Goal: Answer question/provide support: Share knowledge or assist other users

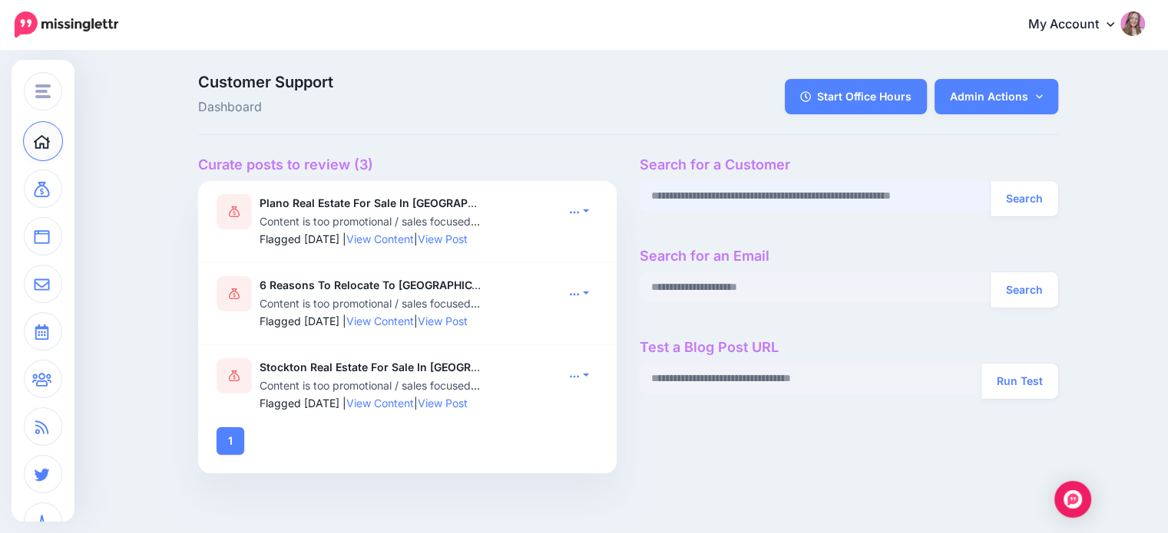
drag, startPoint x: 827, startPoint y: 200, endPoint x: 836, endPoint y: 167, distance: 34.1
click at [827, 200] on input "text" at bounding box center [815, 196] width 352 height 30
paste input "**********"
type input "**********"
click at [990, 181] on button "Search" at bounding box center [1024, 198] width 68 height 35
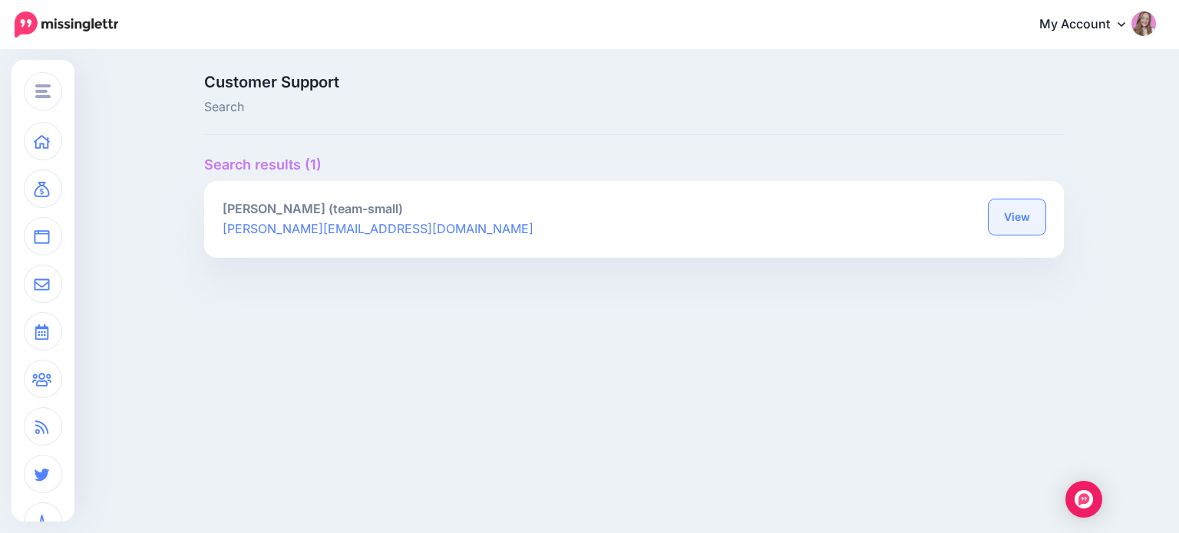
click at [1026, 206] on link "View" at bounding box center [1017, 217] width 57 height 35
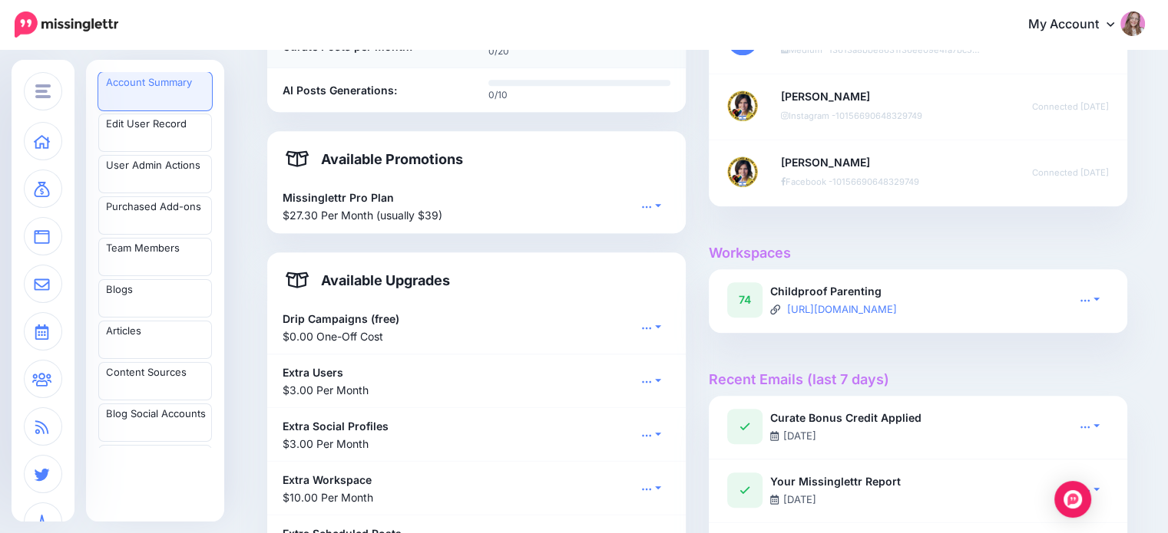
scroll to position [864, 0]
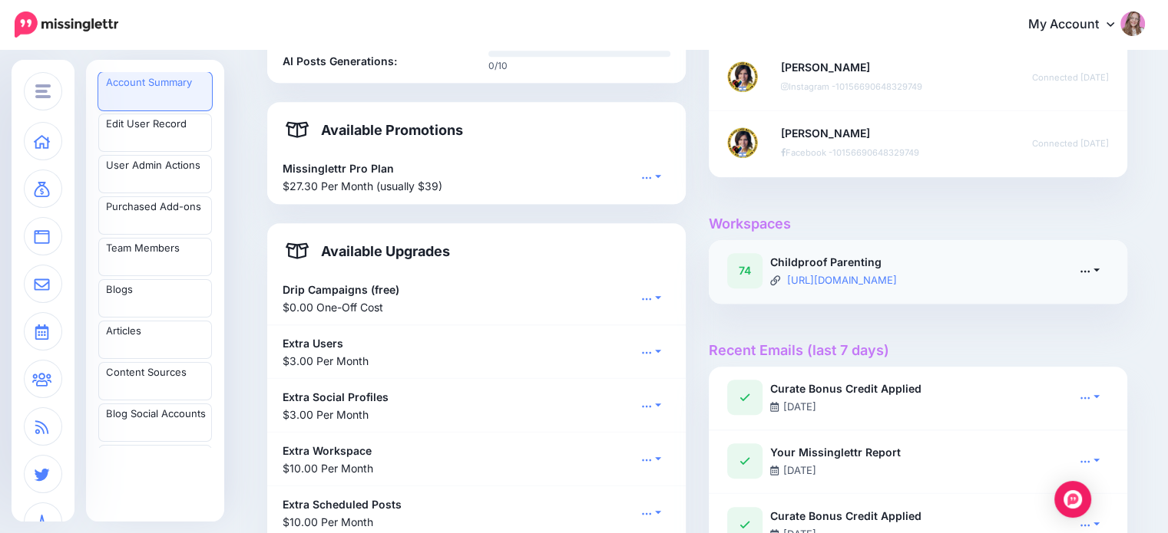
click at [1098, 267] on link at bounding box center [1089, 270] width 38 height 22
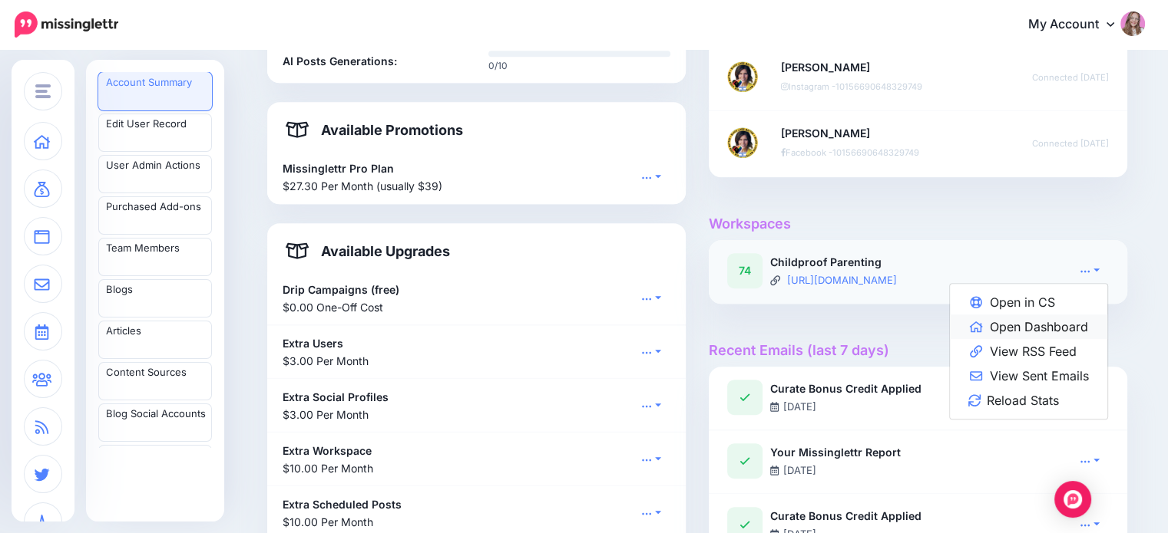
click at [1050, 325] on link "Open Dashboard" at bounding box center [1028, 327] width 157 height 25
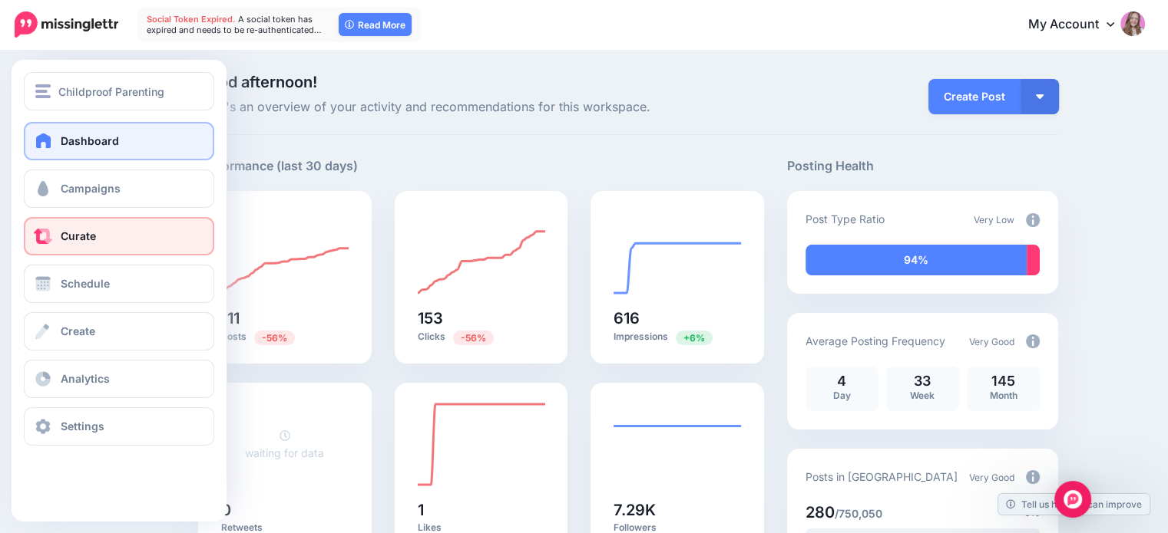
click at [78, 249] on link "Curate" at bounding box center [119, 236] width 190 height 38
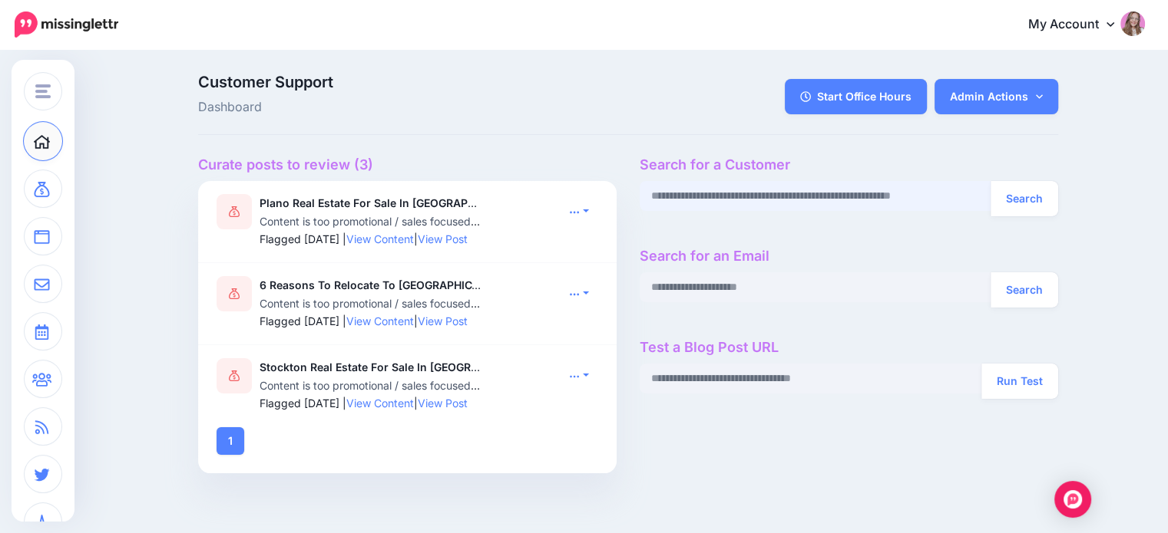
drag, startPoint x: 709, startPoint y: 202, endPoint x: 742, endPoint y: 32, distance: 172.8
click at [709, 202] on input "text" at bounding box center [815, 196] width 352 height 30
paste input "**********"
type input "**********"
click at [990, 181] on button "Search" at bounding box center [1024, 198] width 68 height 35
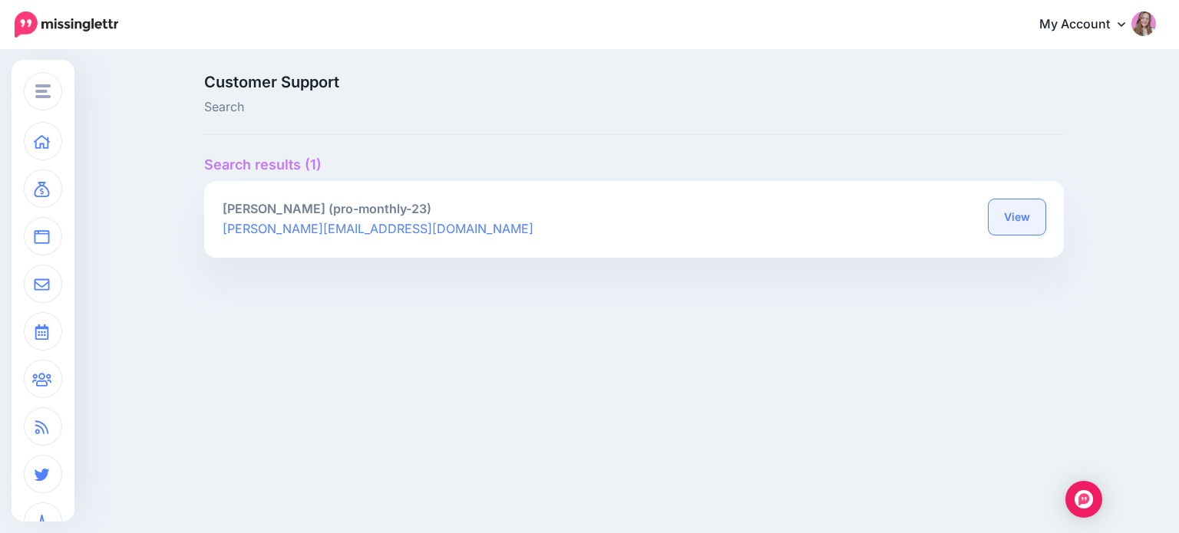
click at [1019, 220] on link "View" at bounding box center [1017, 217] width 57 height 35
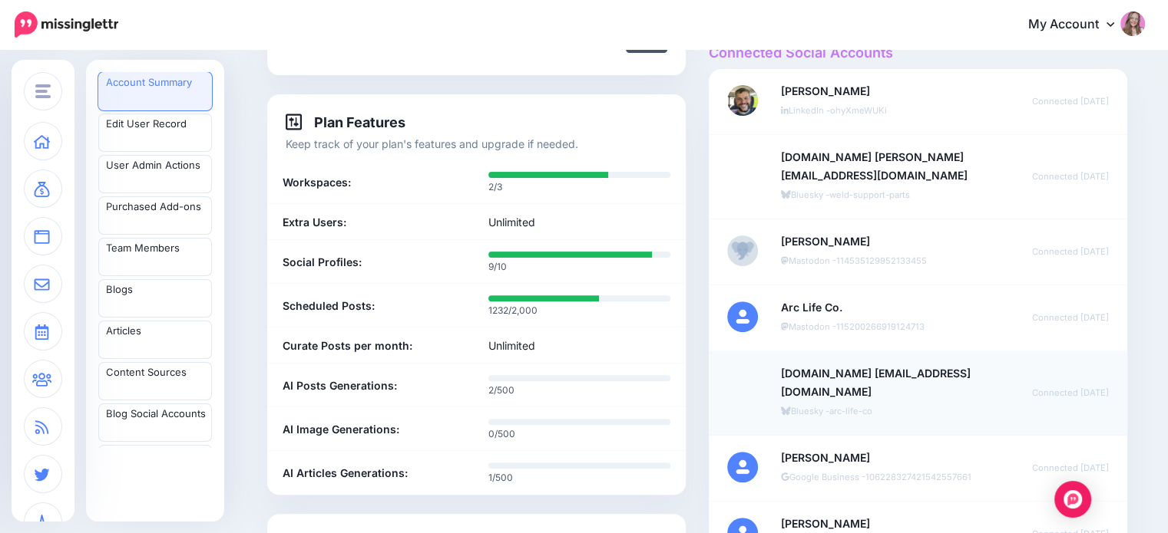
scroll to position [439, 0]
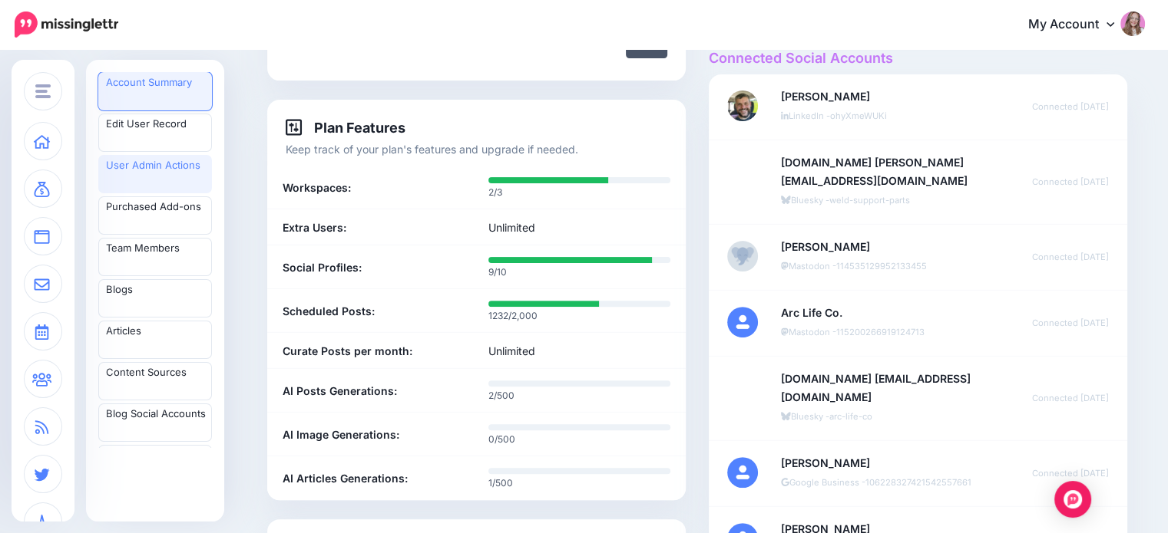
click at [162, 175] on link "User Admin Actions" at bounding box center [155, 174] width 114 height 38
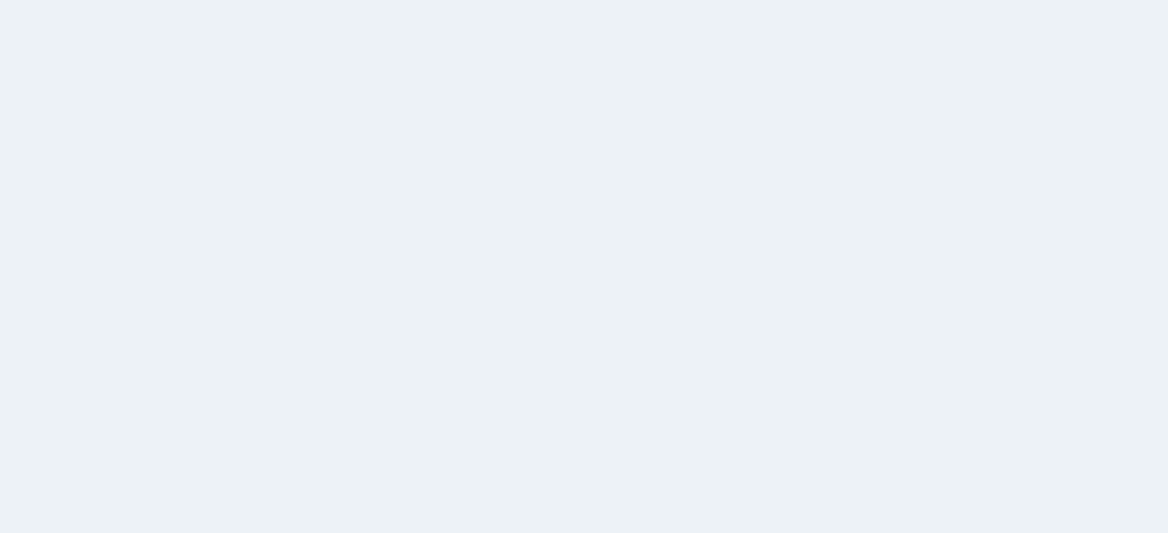
scroll to position [439, 0]
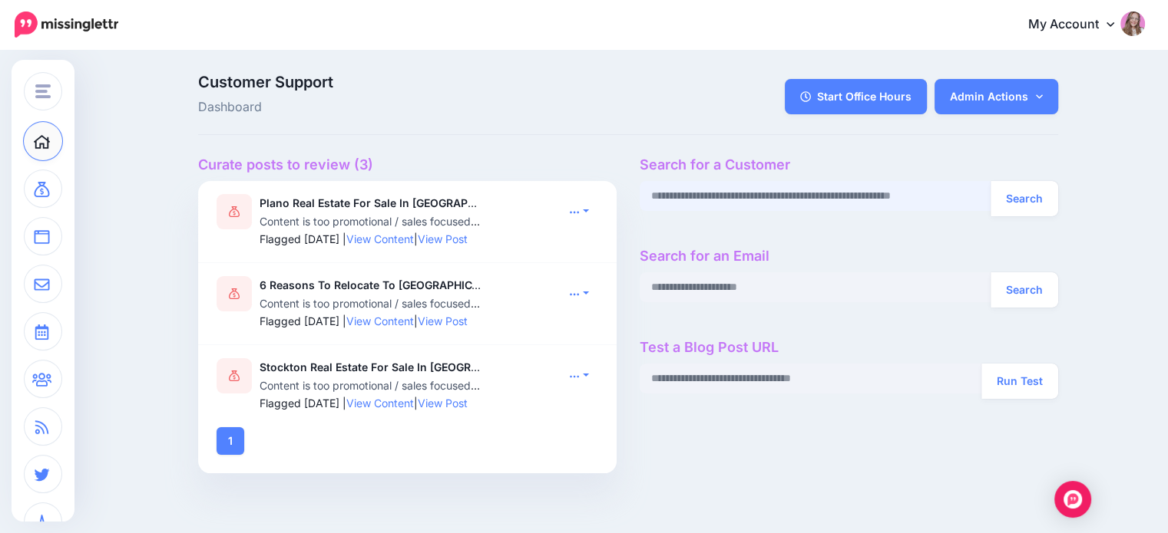
click at [728, 194] on input "text" at bounding box center [815, 196] width 352 height 30
paste input "**********"
type input "**********"
click at [990, 181] on button "Search" at bounding box center [1024, 198] width 68 height 35
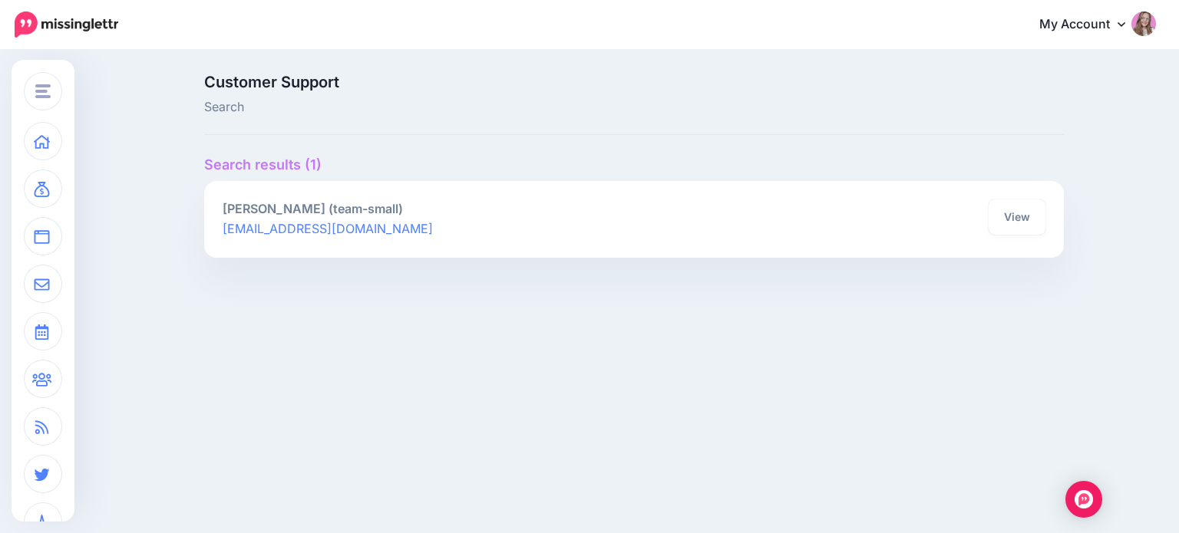
click at [724, 155] on div "Customer Support Search Search results (1) Jock Brocas (team-small) marketing@c…" at bounding box center [634, 175] width 883 height 203
click at [1011, 214] on link "View" at bounding box center [1017, 217] width 57 height 35
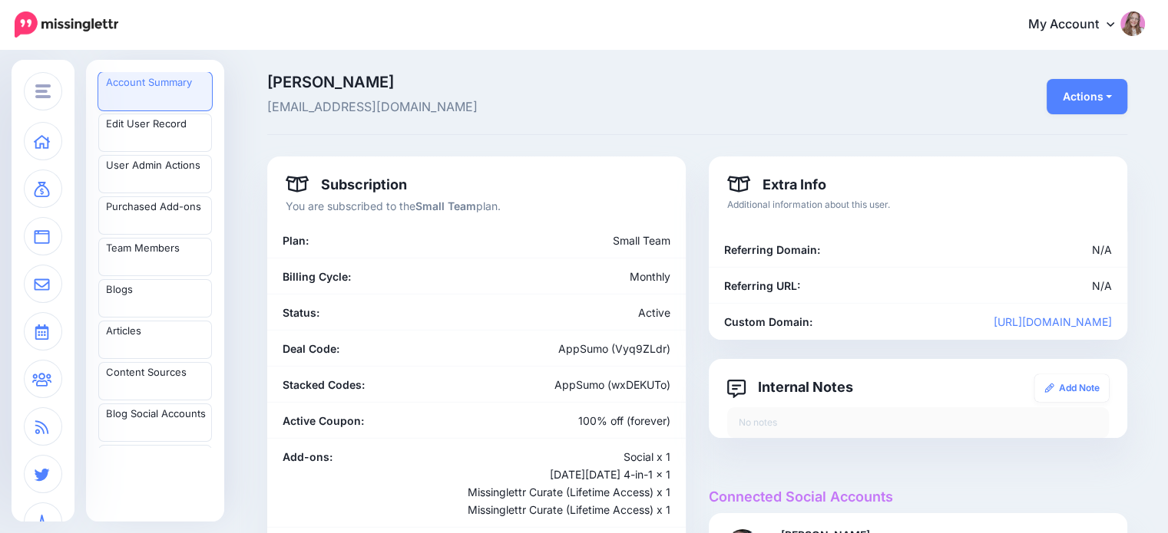
click at [651, 118] on div "Jock Brocas marketing@contentamplified.io Actions Open in Stripe Open Local Str…" at bounding box center [697, 104] width 860 height 61
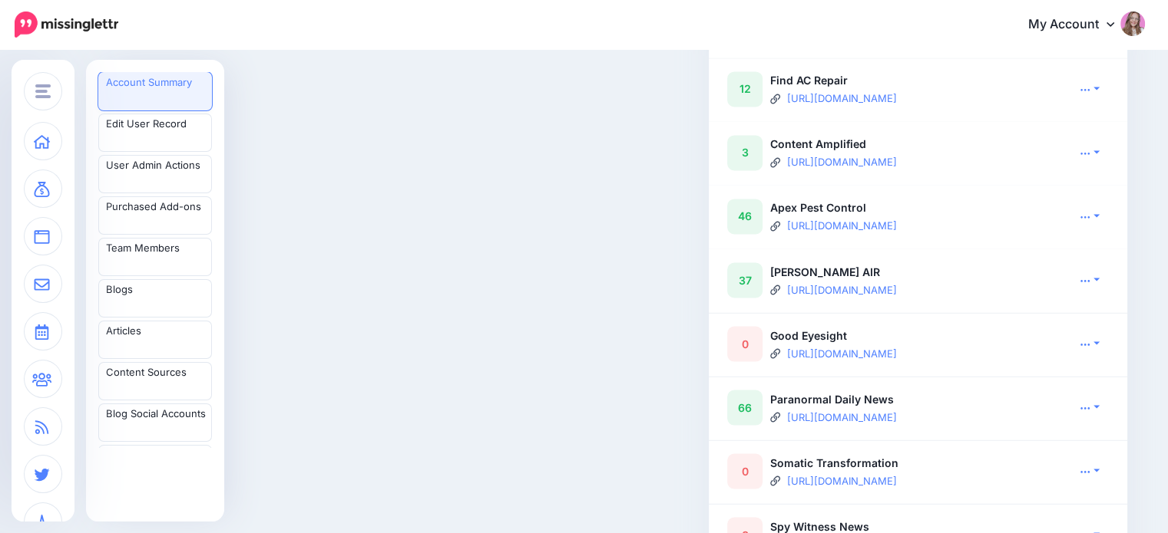
scroll to position [2653, 0]
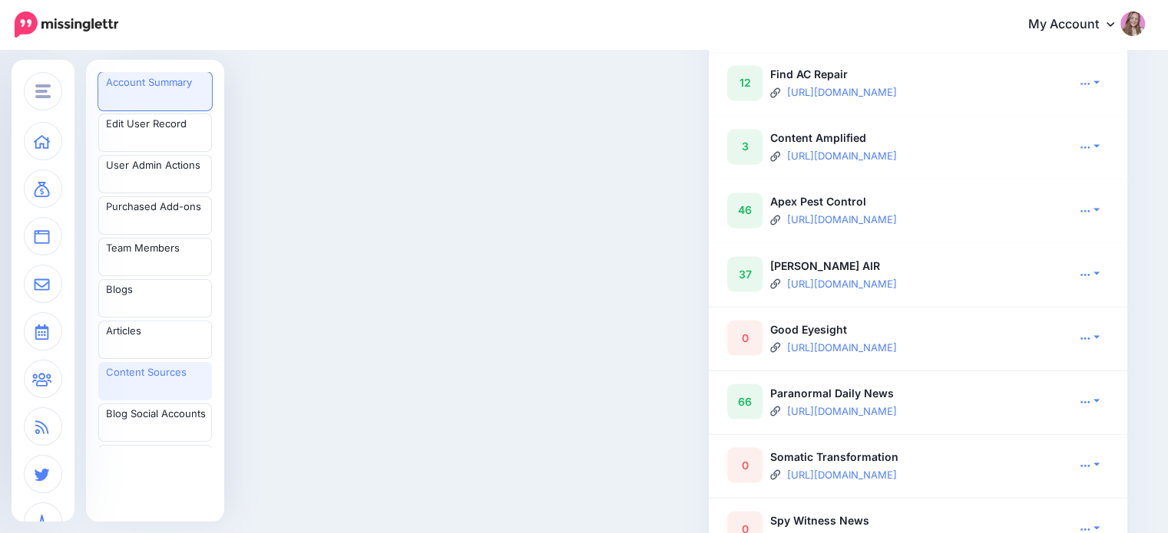
click at [149, 386] on link "Content Sources" at bounding box center [155, 381] width 114 height 38
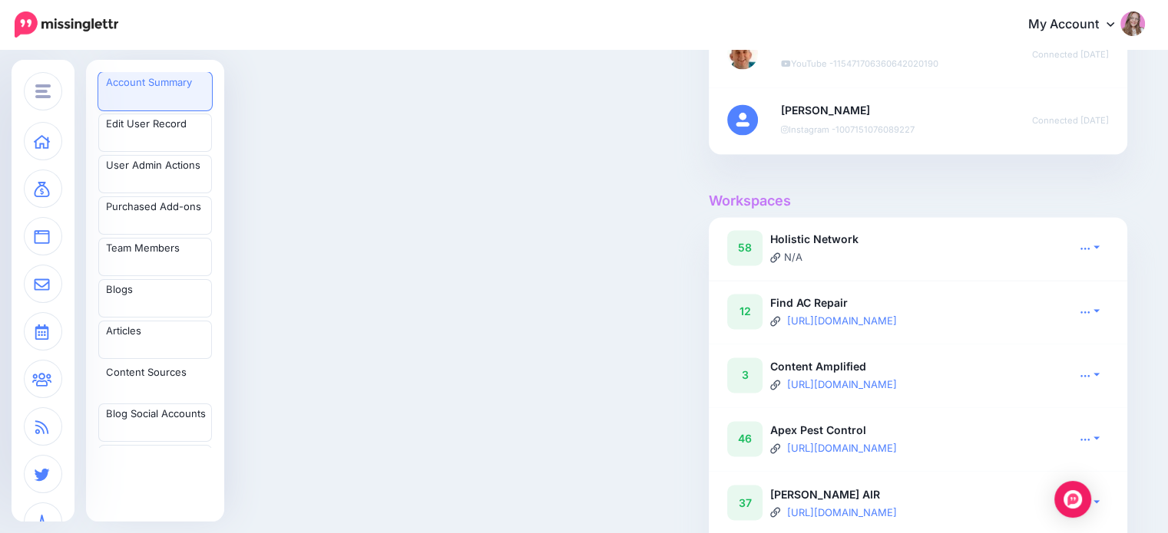
scroll to position [2471, 0]
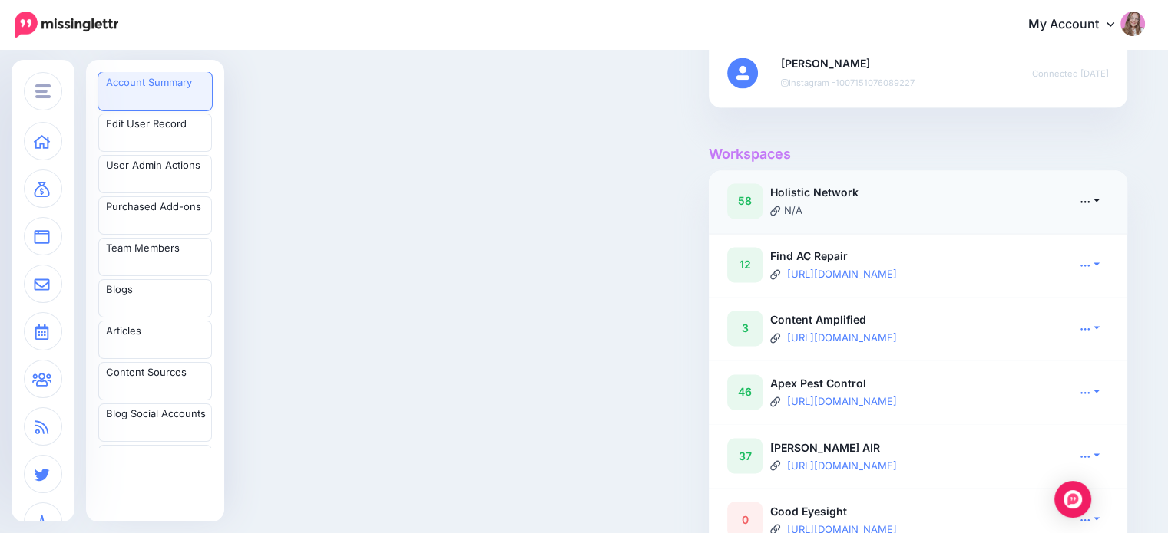
click at [1105, 194] on link at bounding box center [1089, 201] width 38 height 22
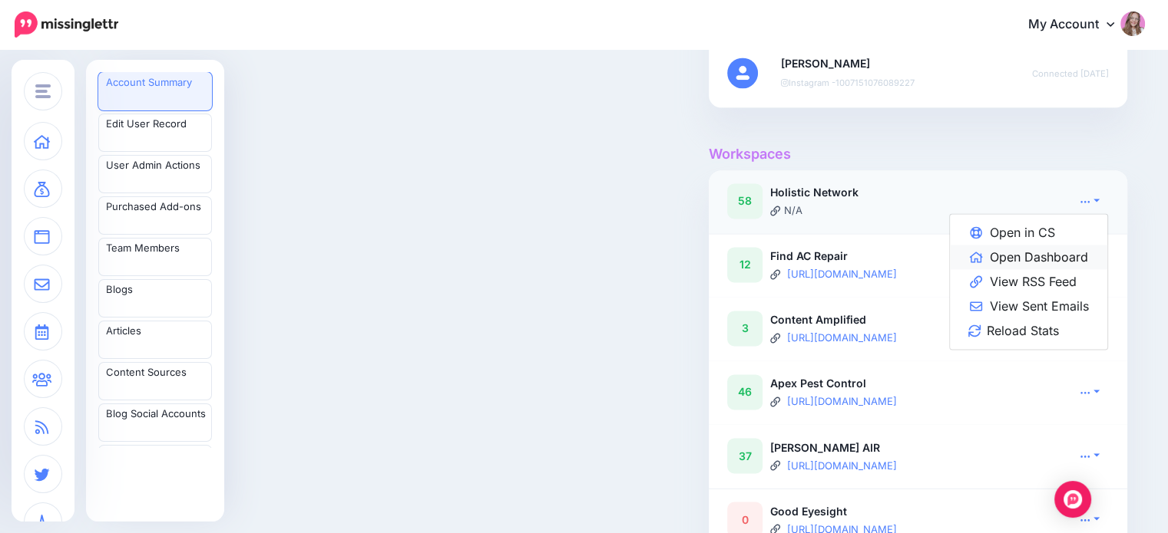
click at [1071, 248] on link "Open Dashboard" at bounding box center [1028, 257] width 157 height 25
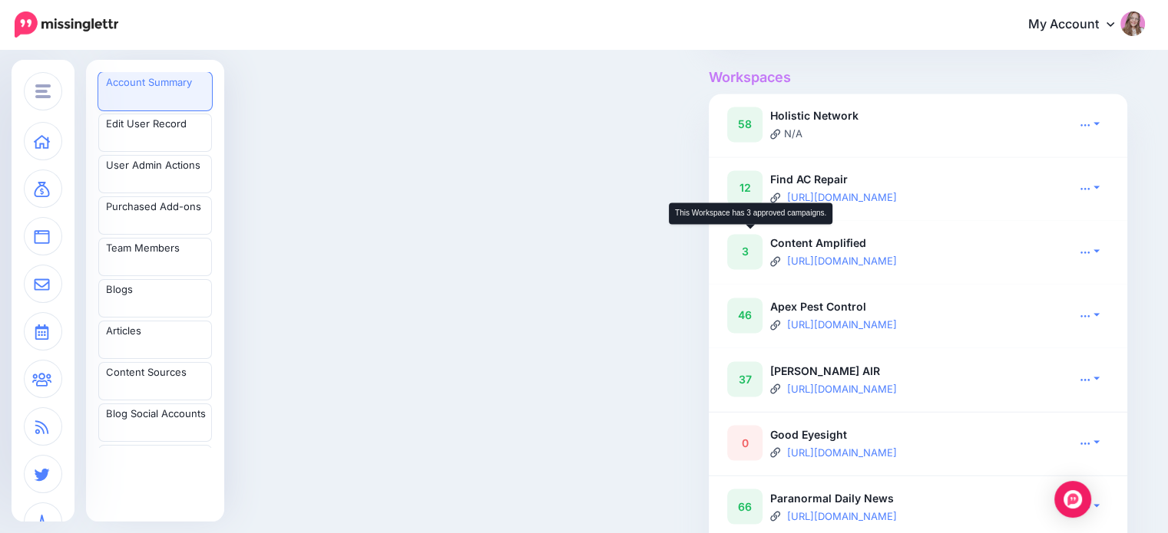
scroll to position [2397, 0]
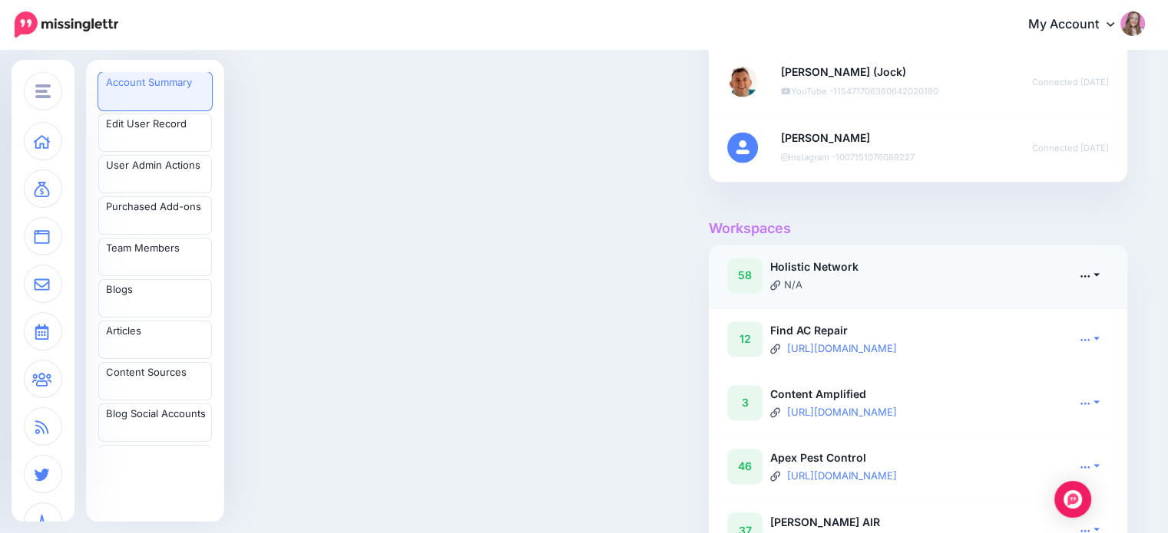
click at [1096, 273] on link at bounding box center [1089, 275] width 38 height 22
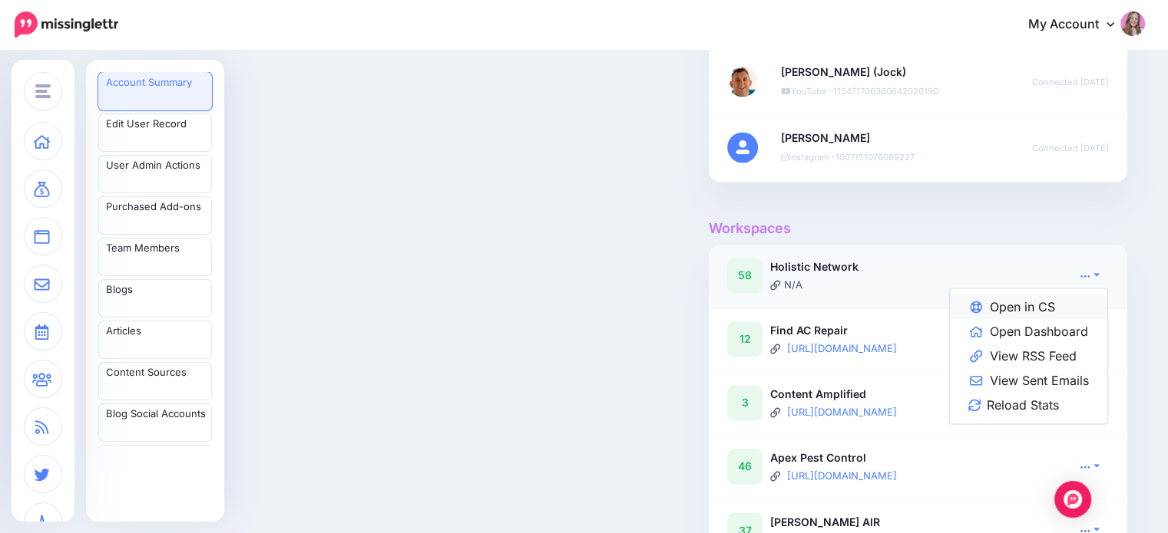
click at [1031, 297] on link "Open in CS" at bounding box center [1028, 307] width 157 height 25
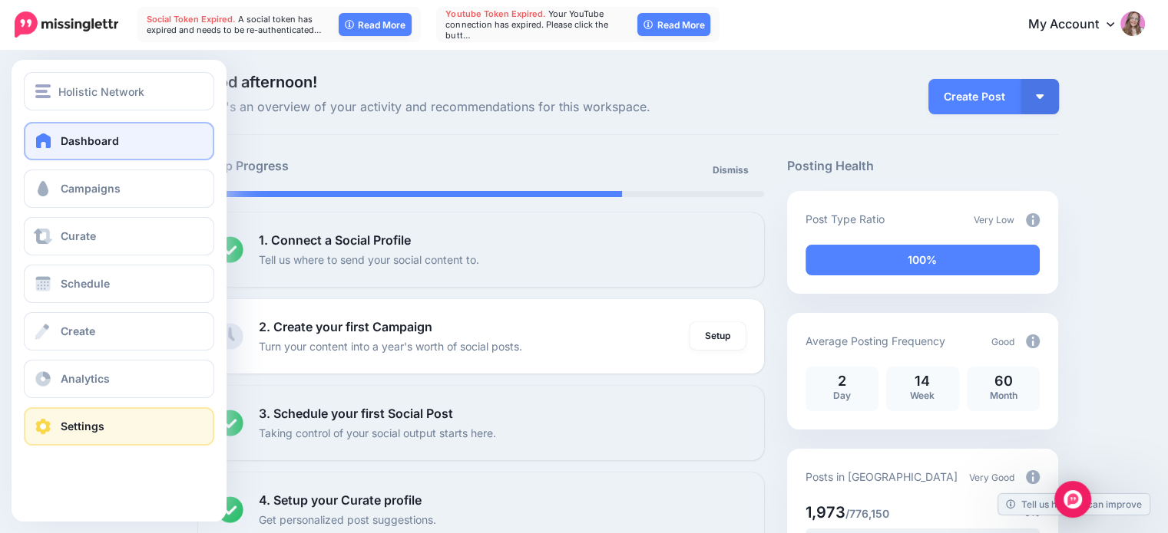
click at [39, 426] on span at bounding box center [43, 426] width 20 height 15
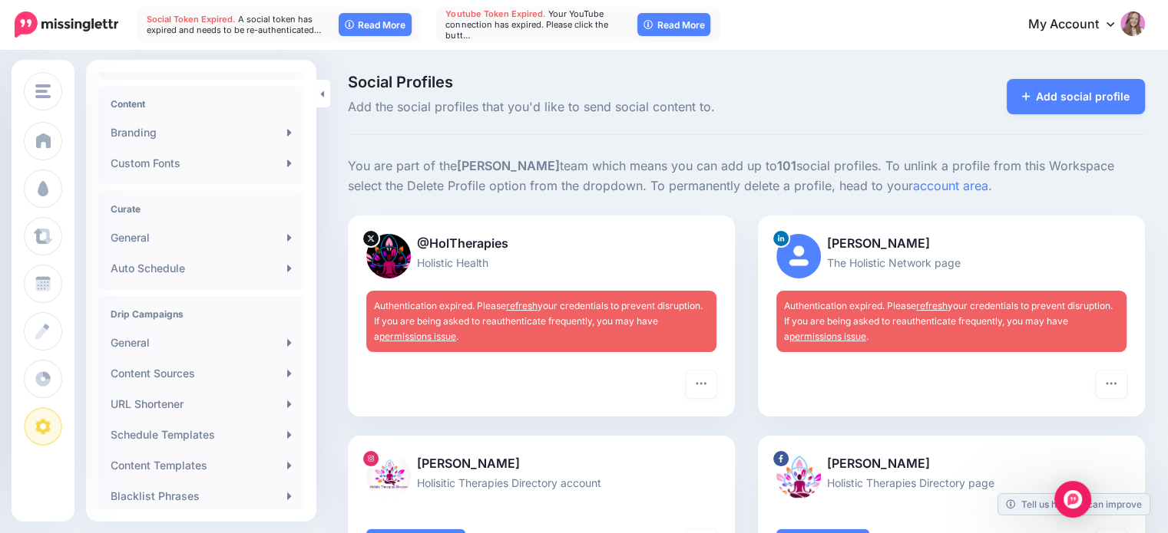
scroll to position [243, 0]
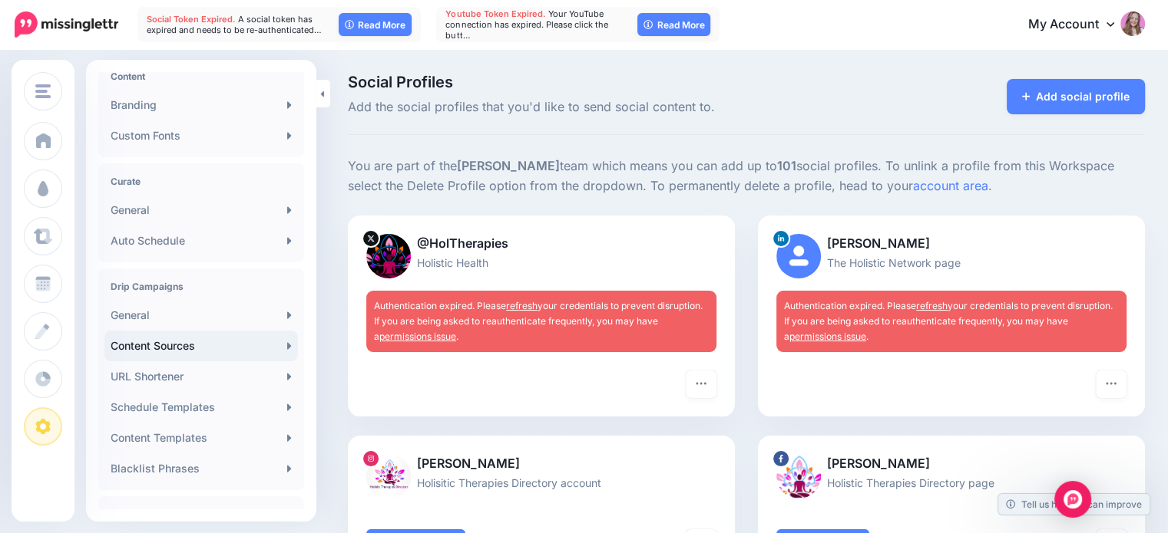
click at [189, 349] on link "Content Sources" at bounding box center [200, 346] width 193 height 31
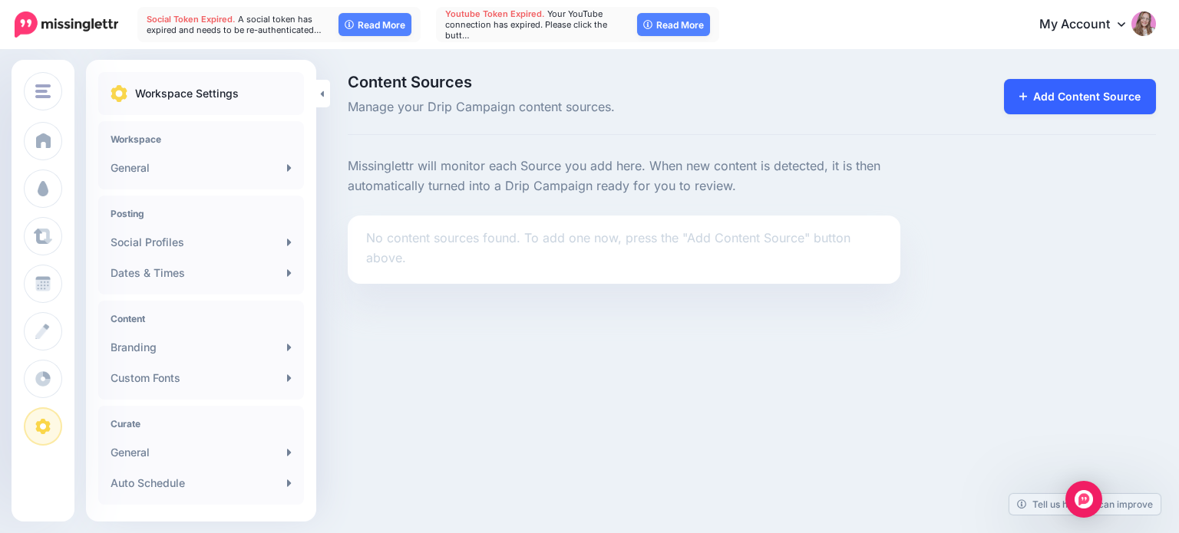
click at [1083, 91] on link "Add Content Source" at bounding box center [1080, 96] width 153 height 35
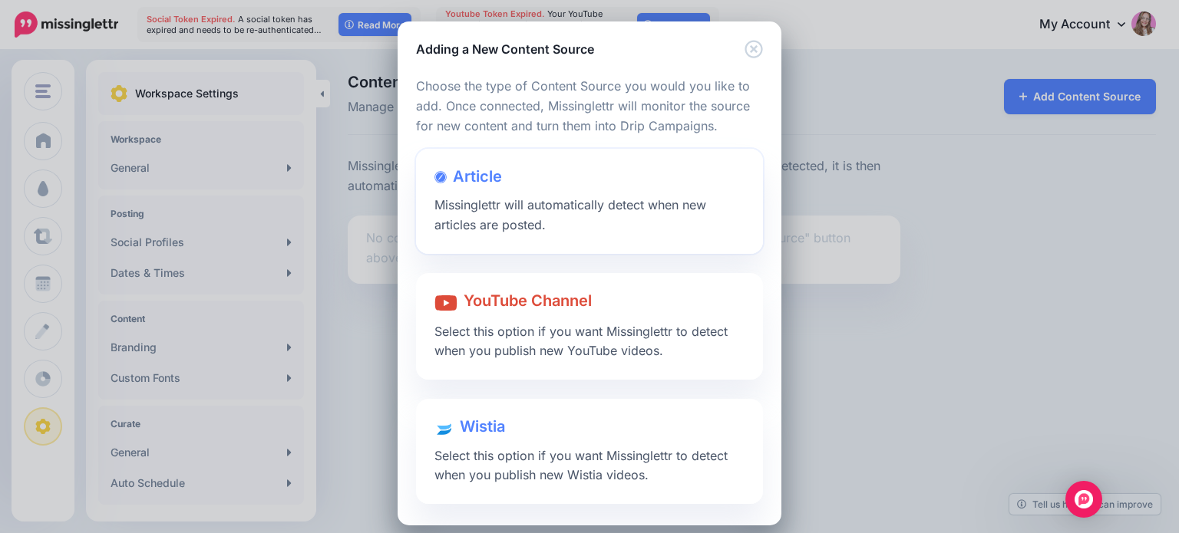
click at [500, 188] on div at bounding box center [589, 192] width 310 height 8
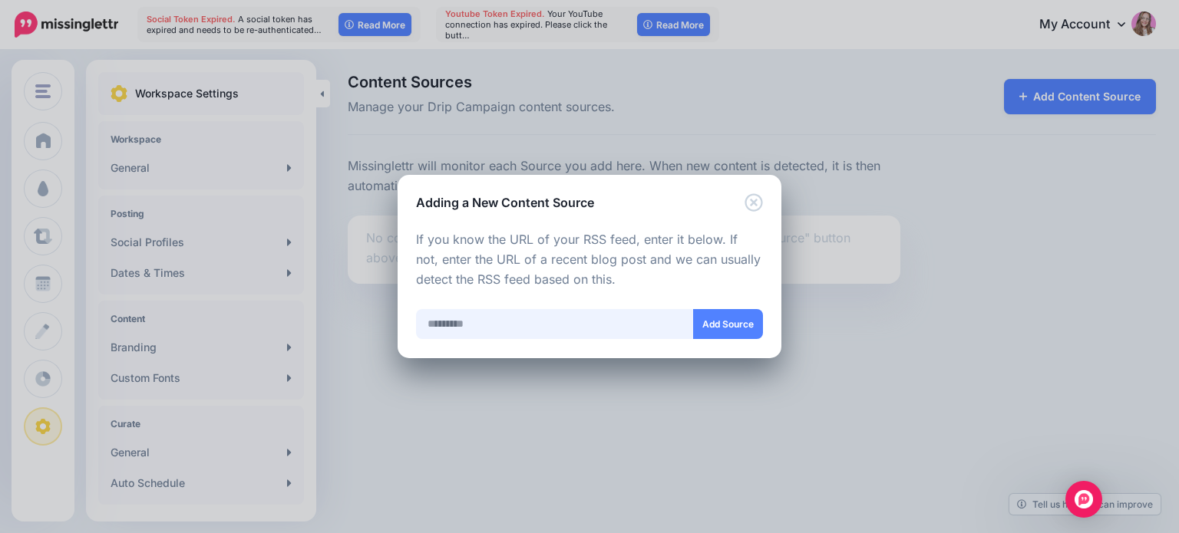
click at [492, 322] on input "text" at bounding box center [555, 324] width 278 height 30
paste input "**********"
type input "**********"
click at [712, 325] on button "Add Source" at bounding box center [728, 324] width 70 height 30
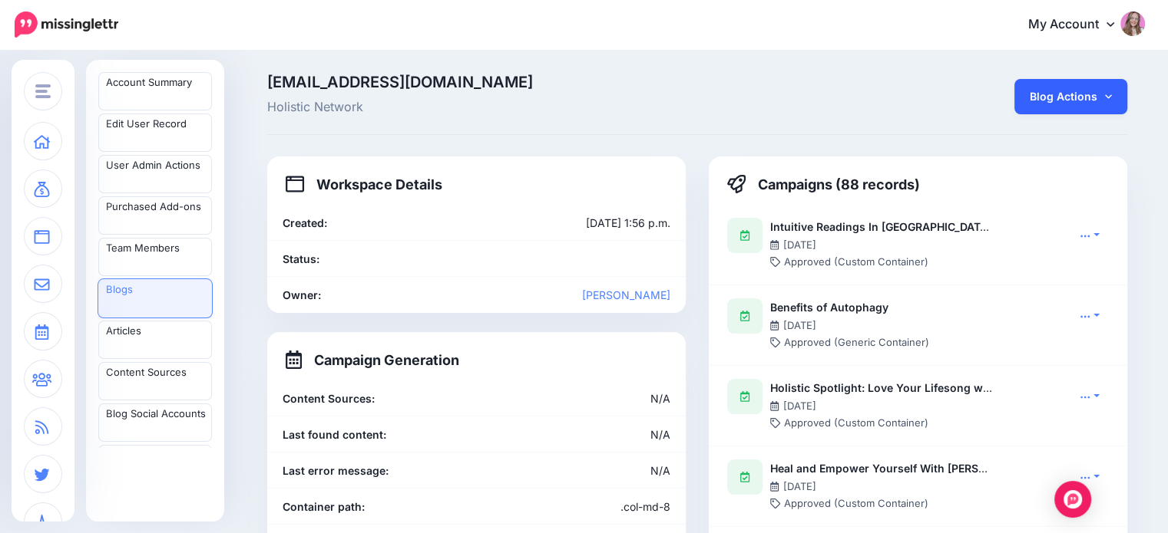
click at [1064, 101] on link "Blog Actions" at bounding box center [1070, 96] width 113 height 35
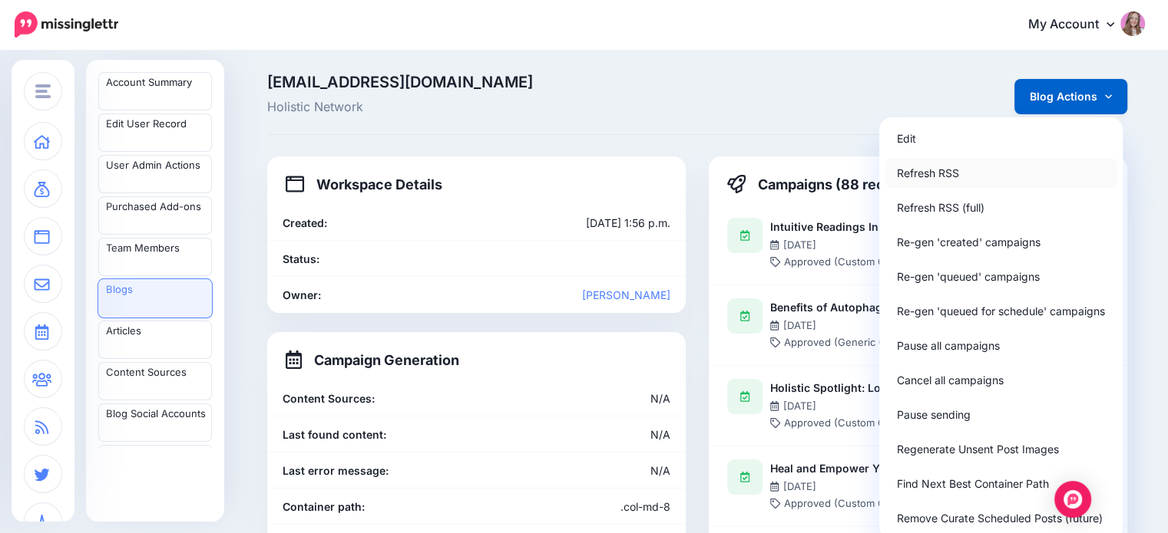
scroll to position [86, 0]
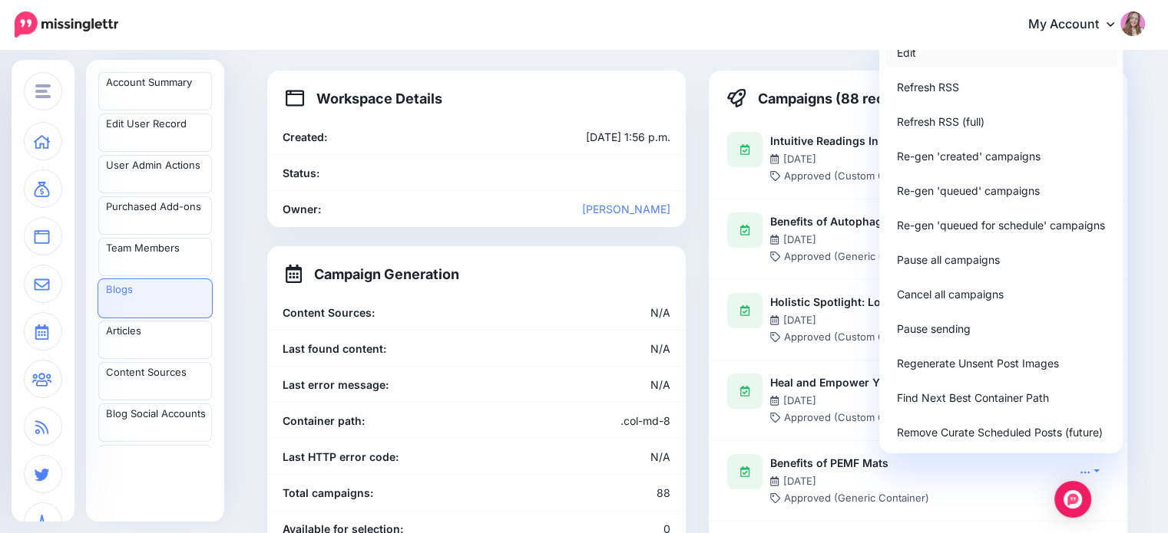
click at [936, 53] on link "Edit" at bounding box center [1000, 53] width 231 height 30
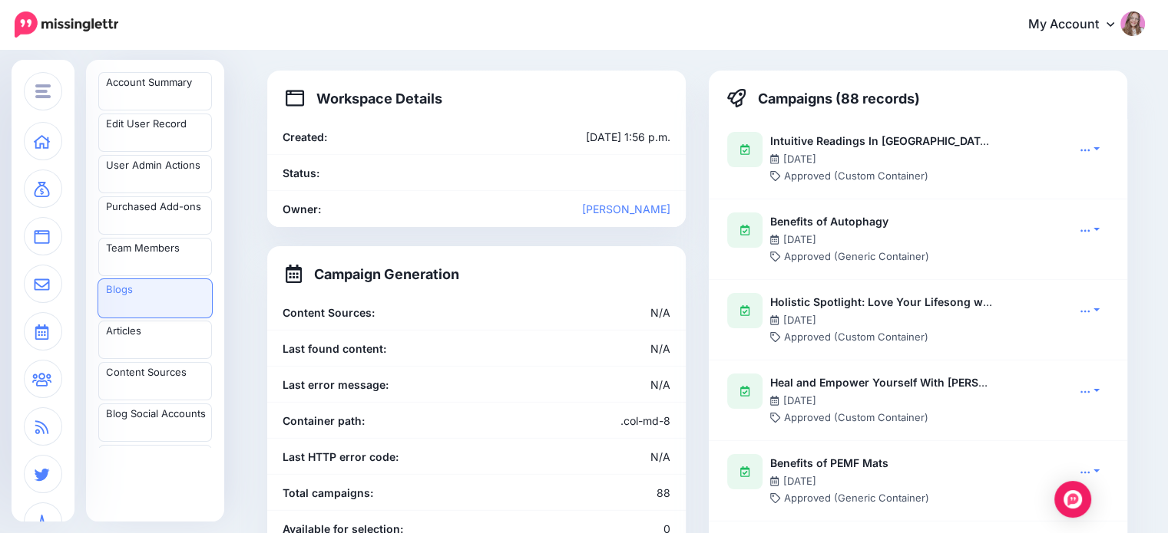
scroll to position [0, 0]
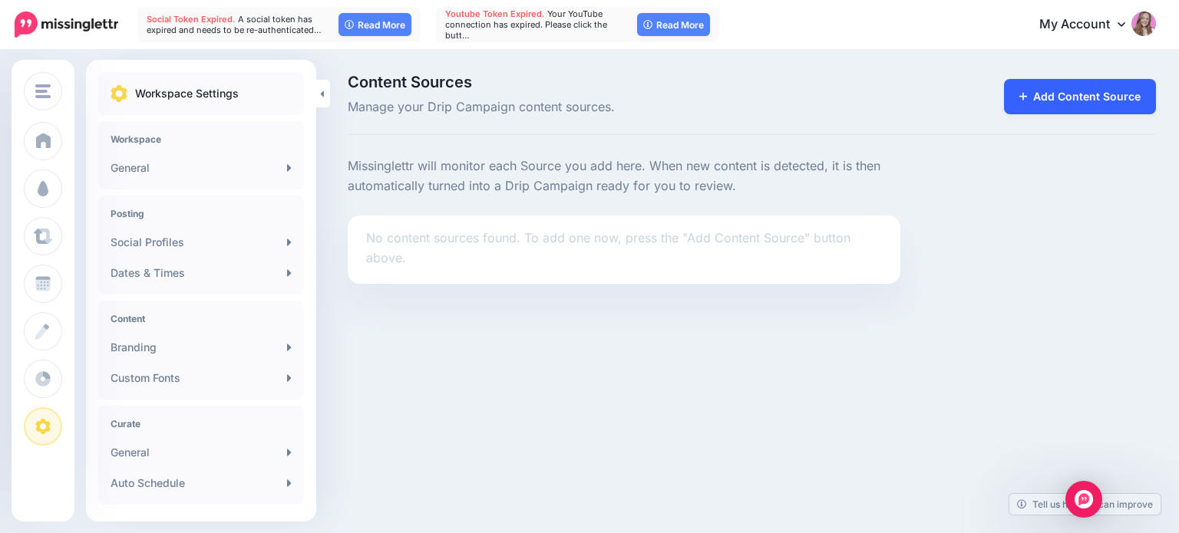
click at [1028, 94] on icon at bounding box center [1023, 96] width 8 height 11
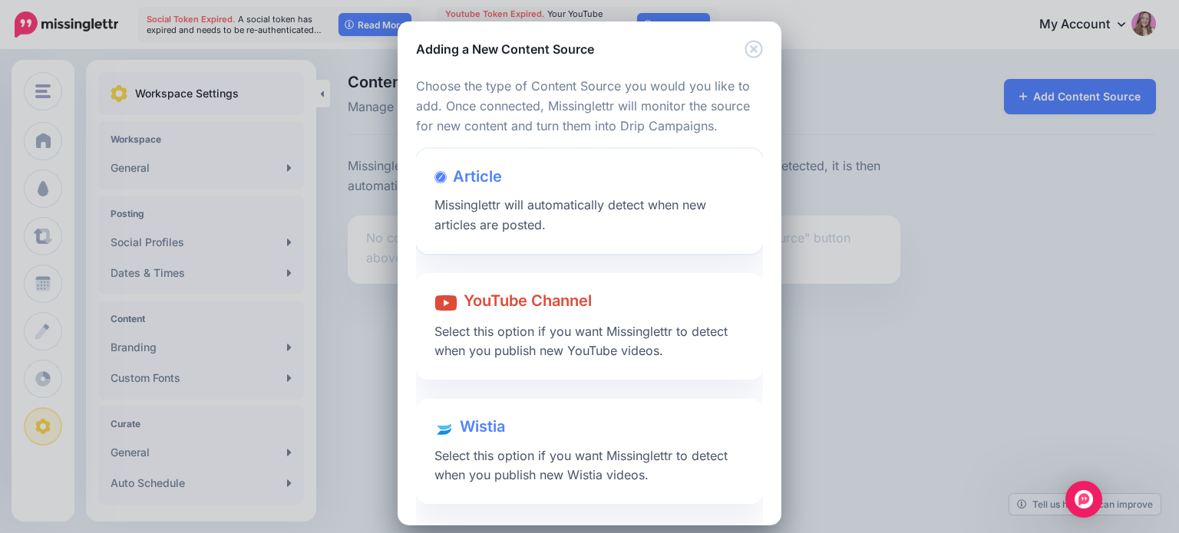
click at [552, 210] on span "Missinglettr will automatically detect when new articles are posted." at bounding box center [570, 214] width 272 height 35
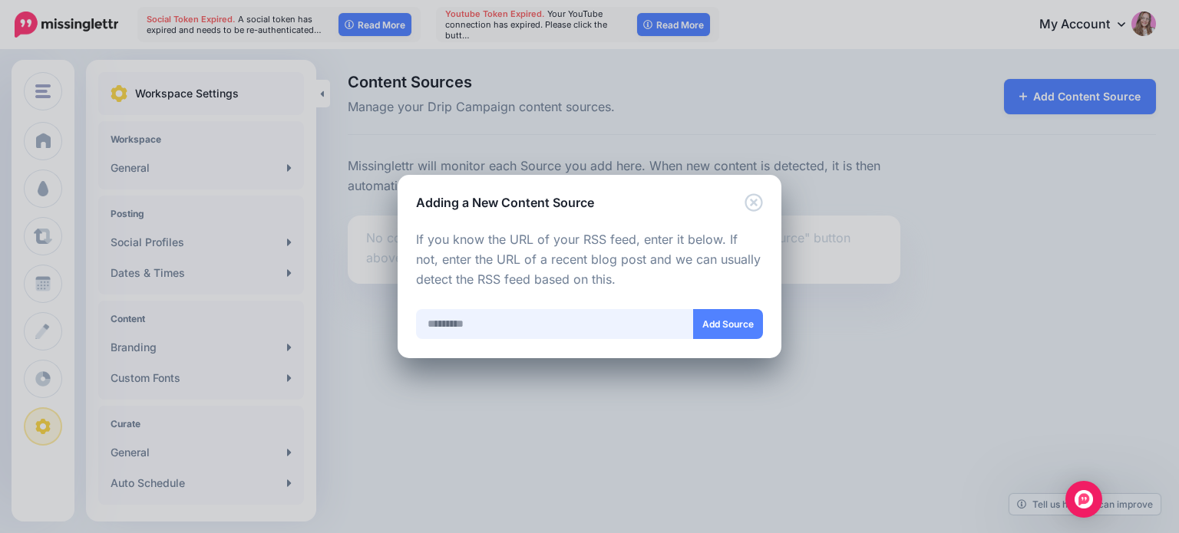
click at [471, 315] on input "text" at bounding box center [555, 324] width 278 height 30
paste input "**********"
type input "**********"
click at [714, 322] on button "Add Source" at bounding box center [728, 324] width 70 height 30
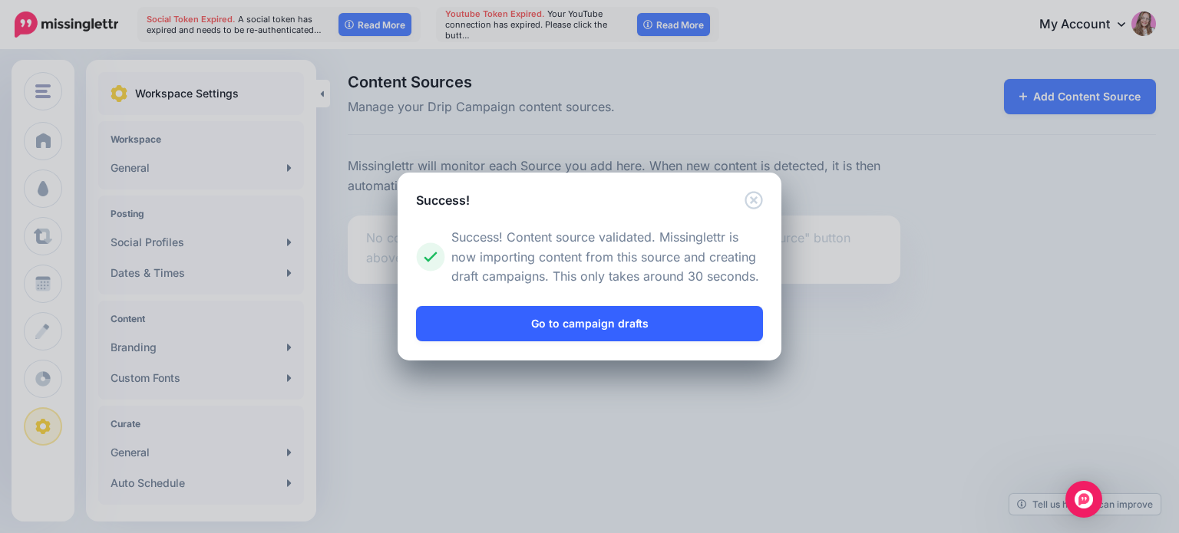
click at [683, 322] on link "Go to campaign drafts" at bounding box center [589, 323] width 347 height 35
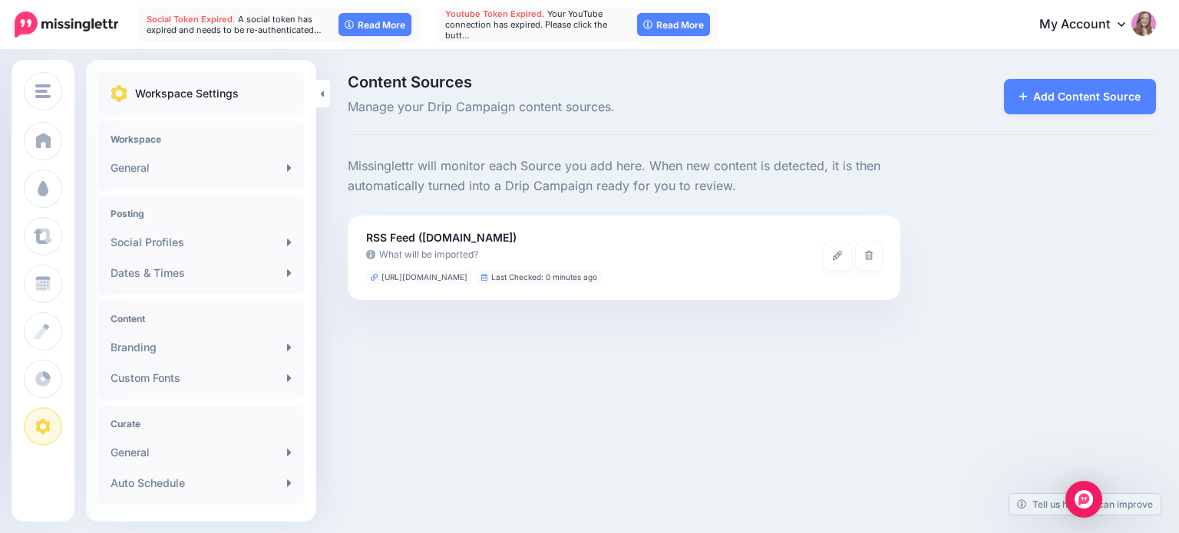
scroll to position [310, 0]
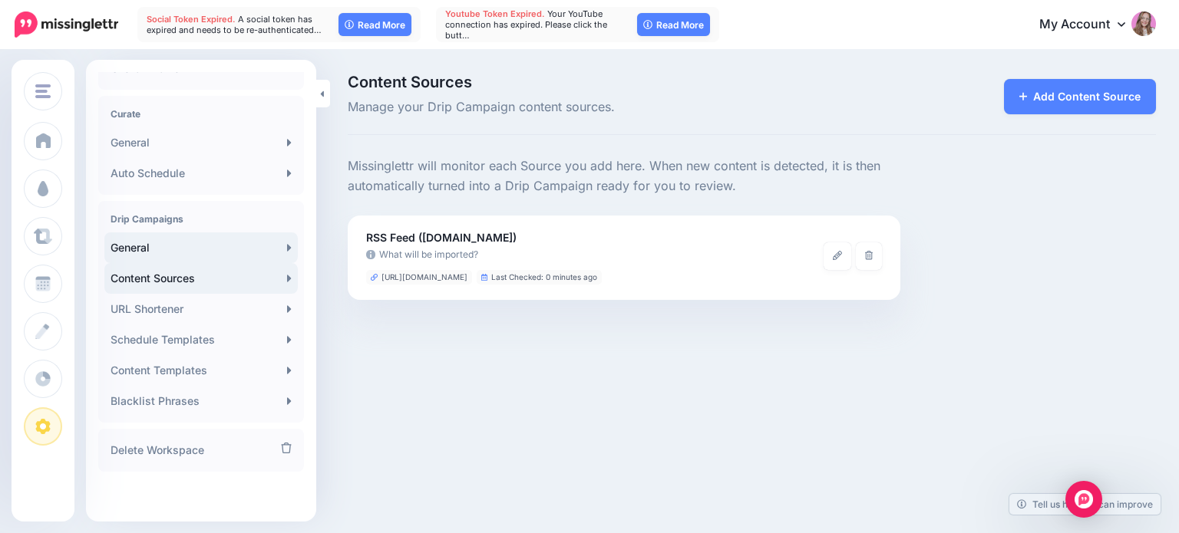
click at [169, 246] on link "General" at bounding box center [200, 248] width 193 height 31
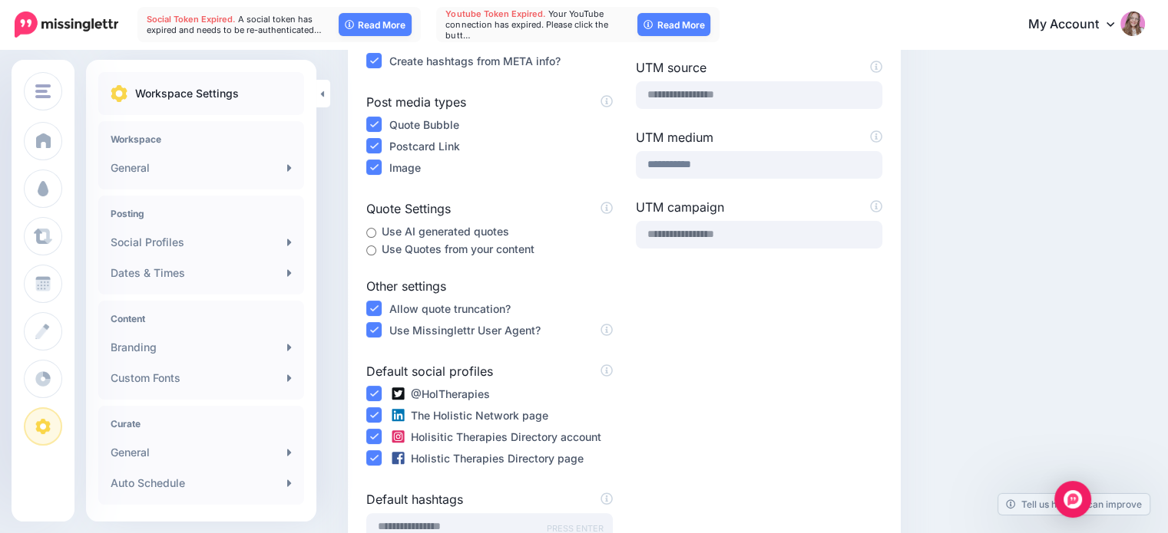
scroll to position [267, 0]
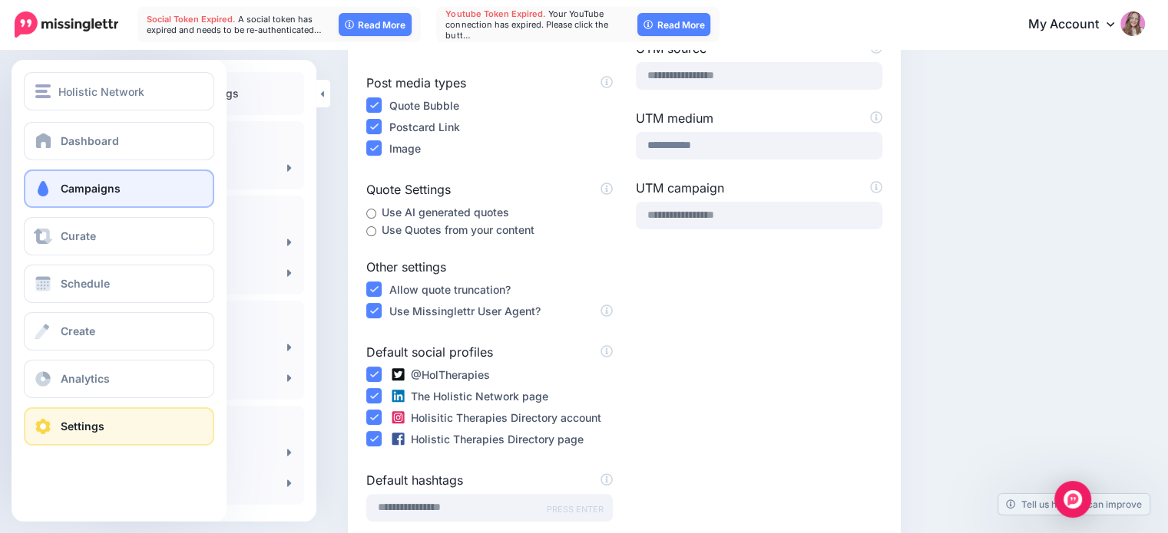
drag, startPoint x: 88, startPoint y: 213, endPoint x: 83, endPoint y: 206, distance: 8.2
click at [83, 206] on div "Dashboard Campaigns Curate Schedule Create Analytics Settings Facebook Communit…" at bounding box center [119, 284] width 215 height 324
click at [83, 206] on link "Campaigns" at bounding box center [119, 189] width 190 height 38
click at [80, 180] on link "Campaigns" at bounding box center [119, 189] width 190 height 38
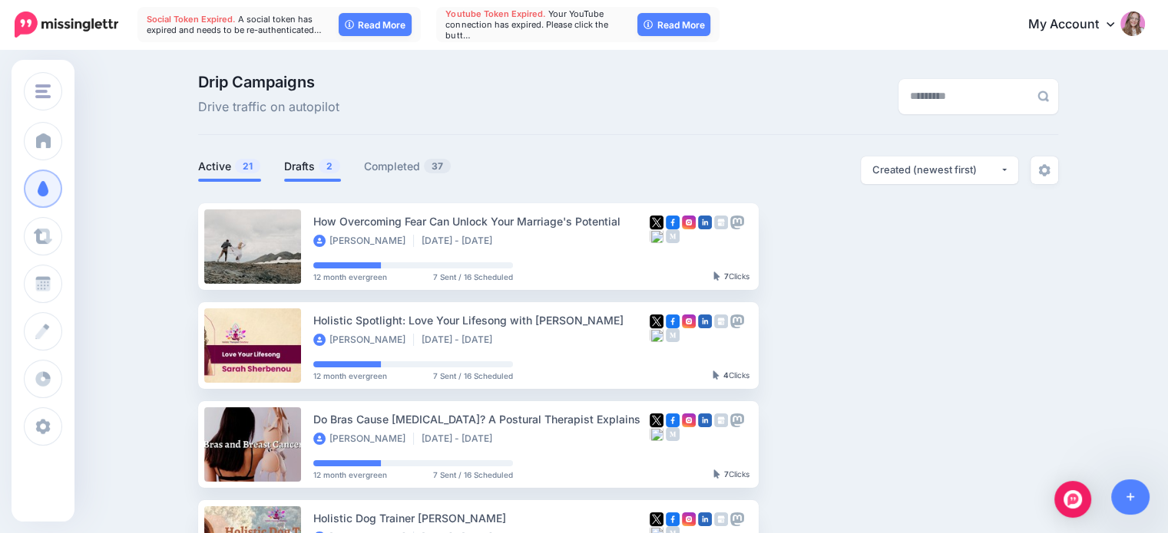
click at [320, 165] on link "Drafts 2" at bounding box center [312, 166] width 57 height 18
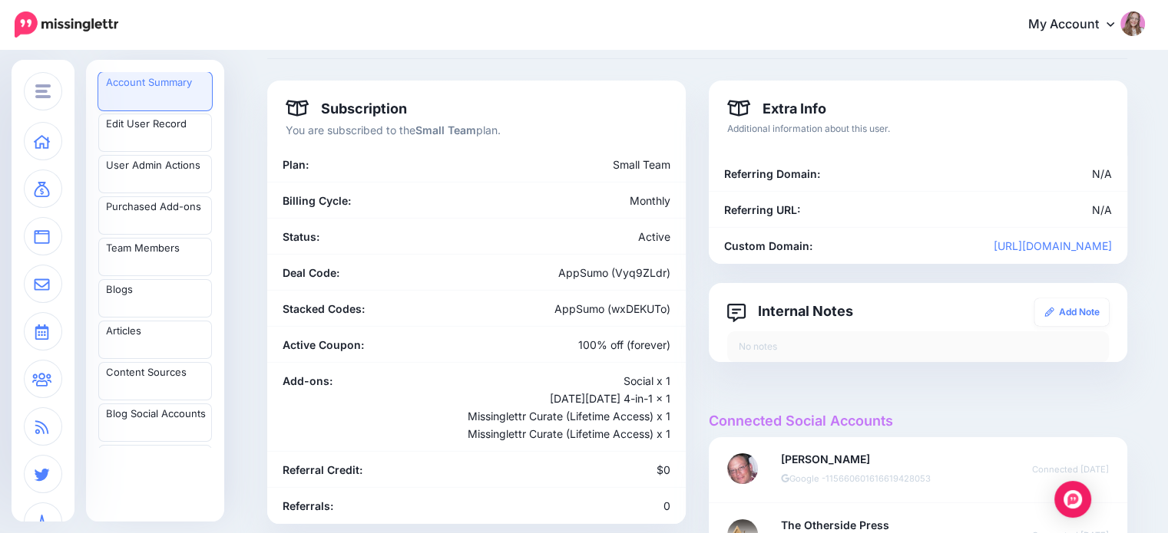
scroll to position [74, 0]
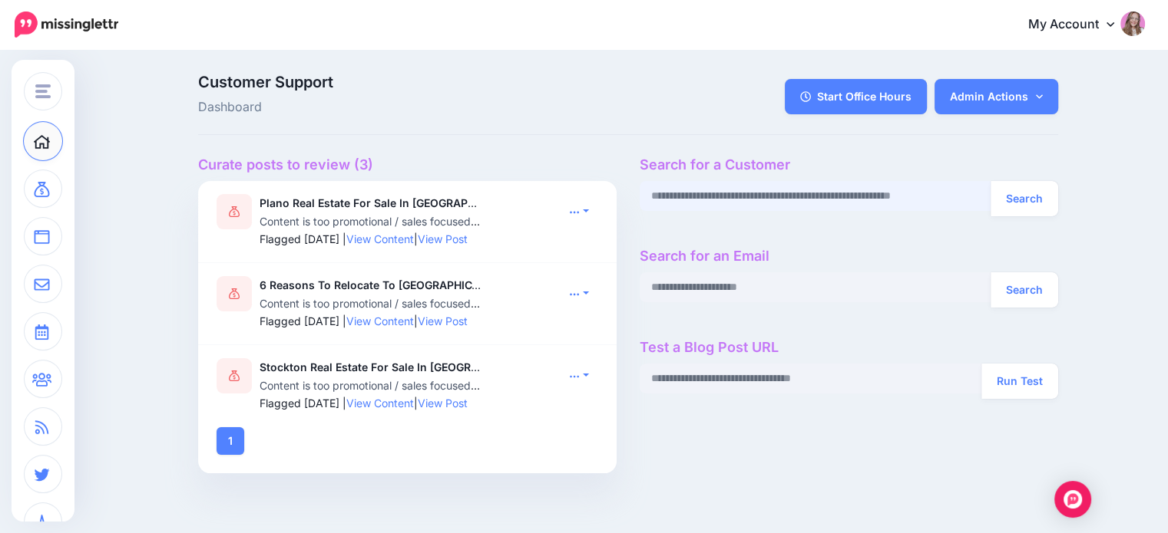
click at [691, 201] on input "text" at bounding box center [815, 196] width 352 height 30
paste input "**********"
type input "**********"
click at [990, 181] on button "Search" at bounding box center [1024, 198] width 68 height 35
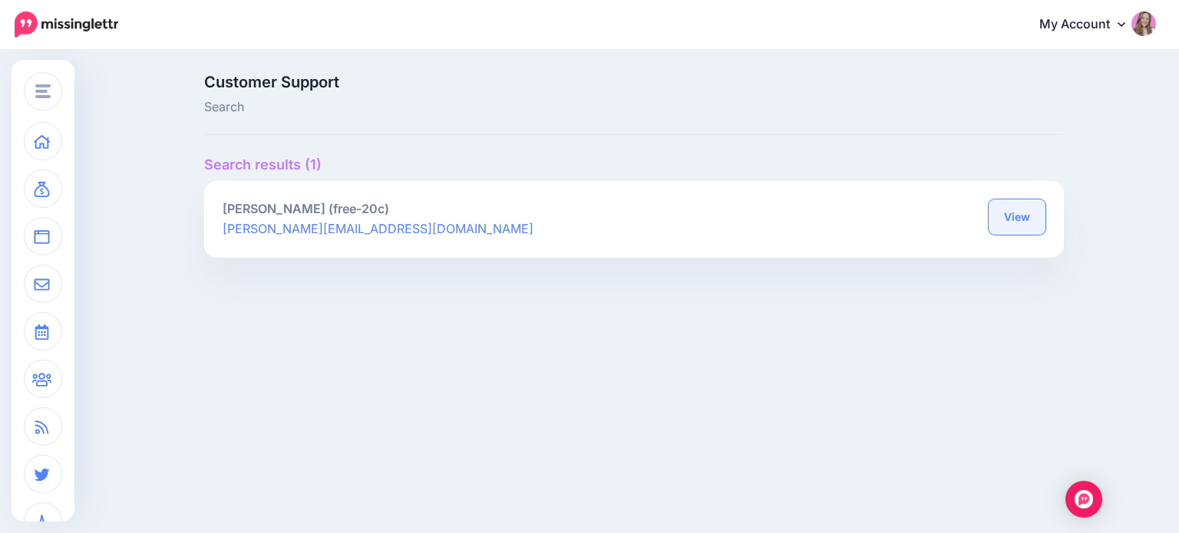
click at [1004, 213] on link "View" at bounding box center [1017, 217] width 57 height 35
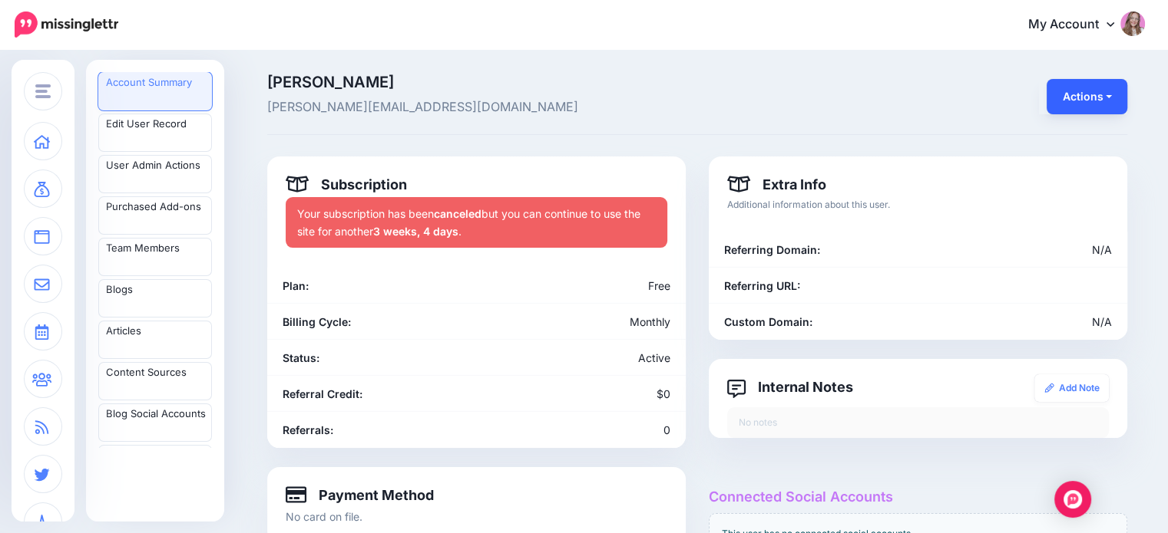
click at [1099, 96] on button "Actions" at bounding box center [1086, 96] width 81 height 35
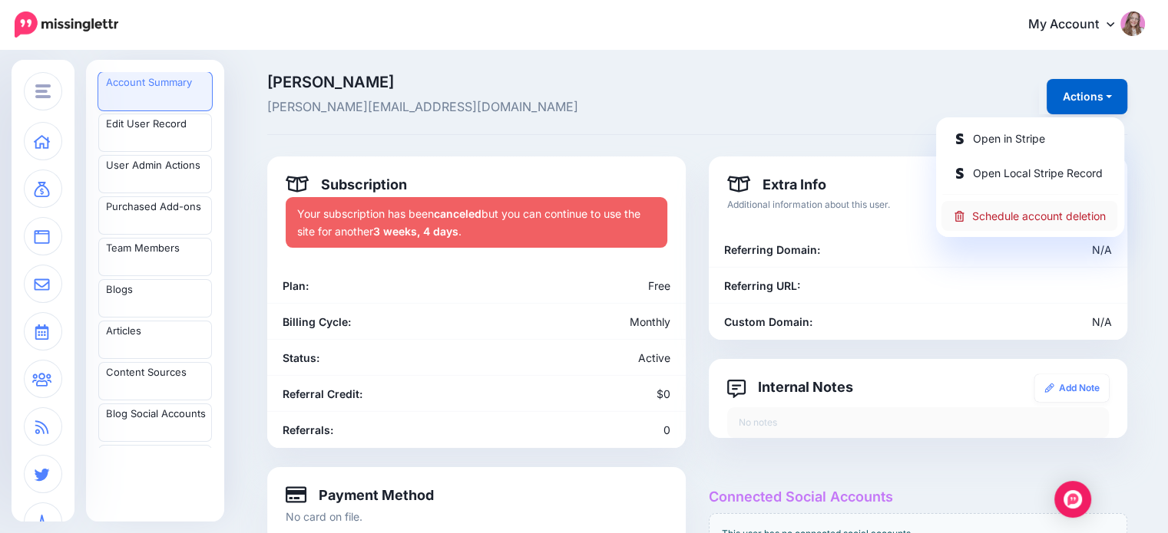
click at [1022, 216] on link "Schedule account deletion" at bounding box center [1029, 216] width 176 height 30
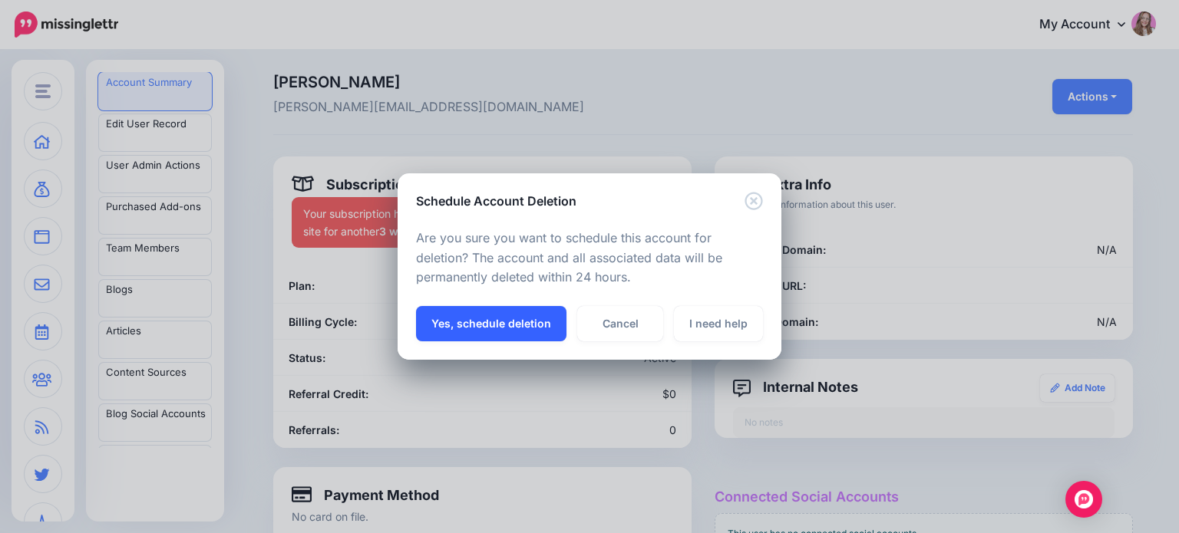
click at [508, 312] on button "Yes, schedule deletion" at bounding box center [491, 323] width 150 height 35
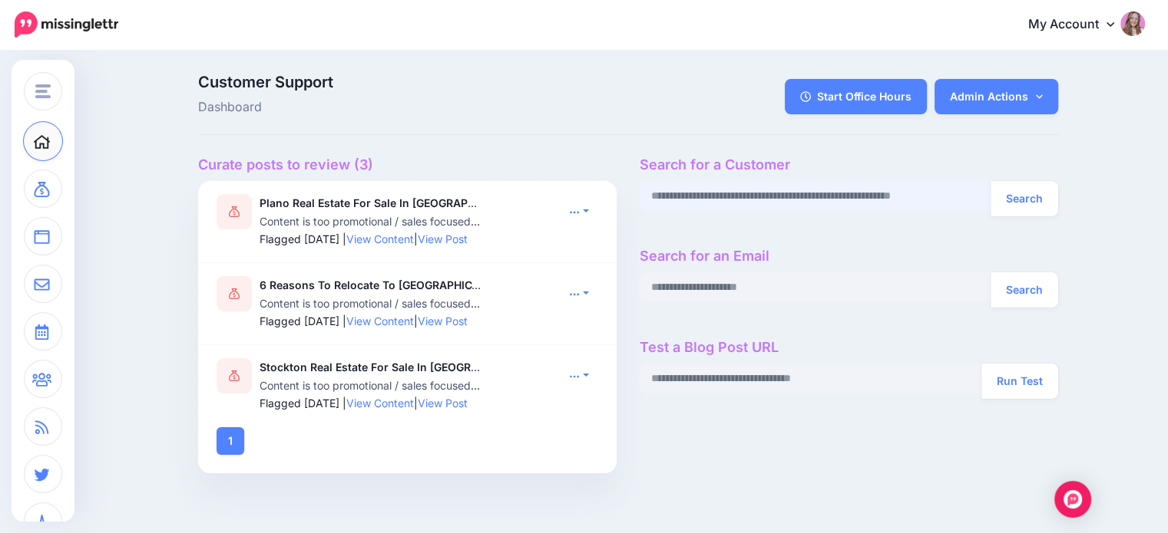
click at [765, 196] on input "text" at bounding box center [815, 196] width 352 height 30
paste input "**********"
type input "**********"
click at [990, 181] on button "Search" at bounding box center [1024, 198] width 68 height 35
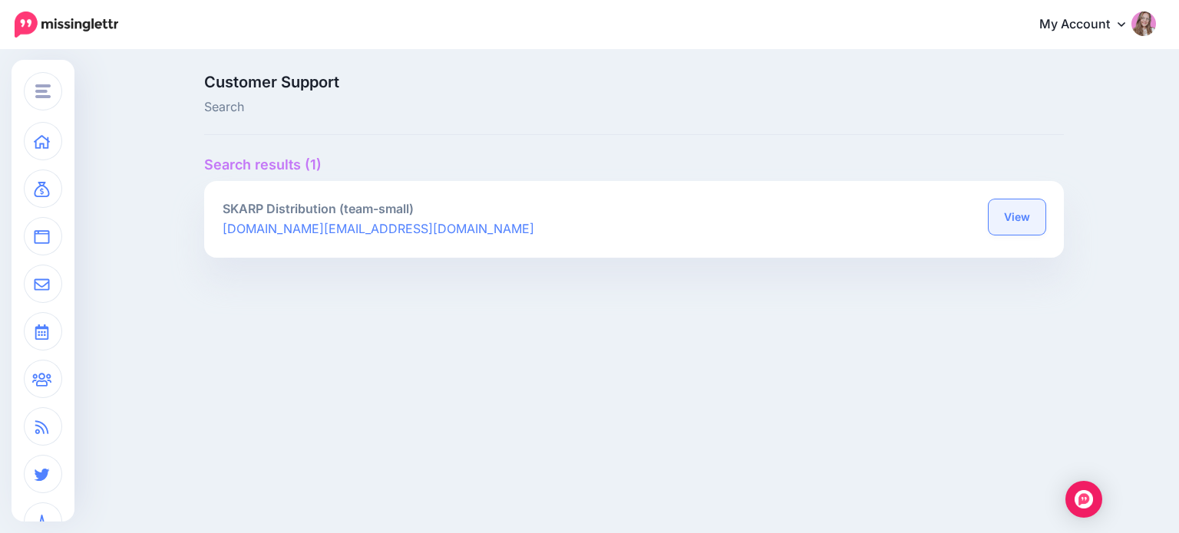
click at [1007, 228] on link "View" at bounding box center [1017, 217] width 57 height 35
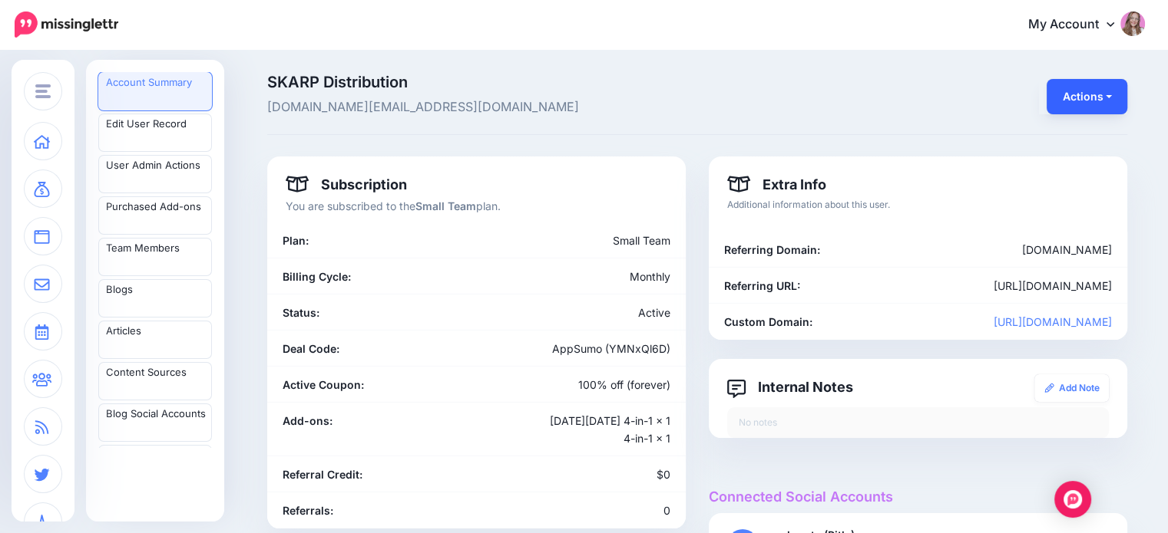
click at [1098, 97] on button "Actions" at bounding box center [1086, 96] width 81 height 35
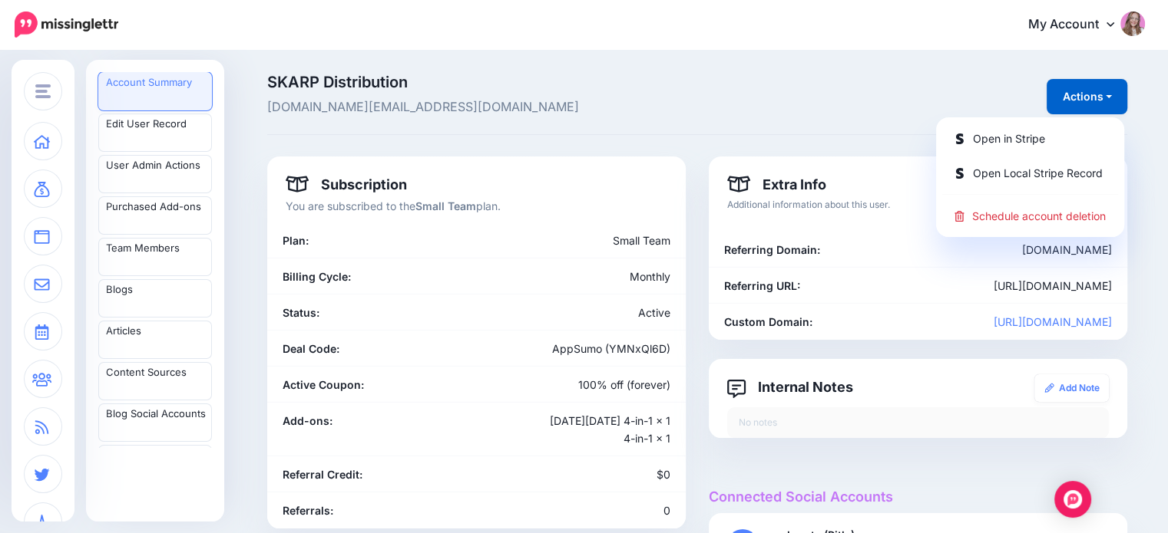
click at [696, 101] on span "skarptv.com@gmail.com" at bounding box center [550, 107] width 566 height 20
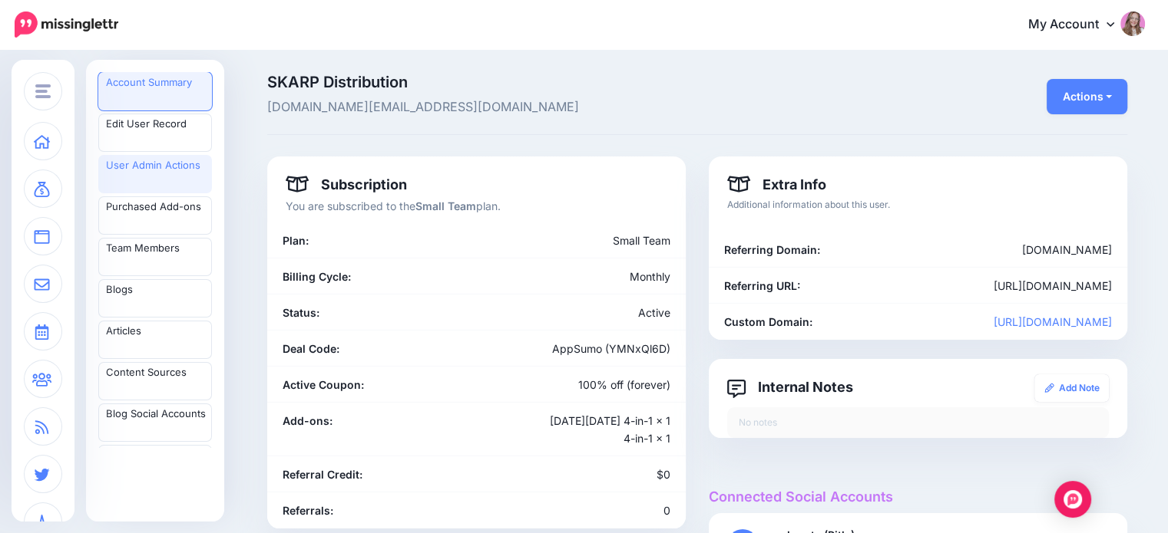
click at [162, 177] on link "User Admin Actions" at bounding box center [155, 174] width 114 height 38
drag, startPoint x: 917, startPoint y: 322, endPoint x: 1116, endPoint y: 327, distance: 199.7
click at [1116, 327] on div "https://stealth360.missinglettr.com" at bounding box center [986, 322] width 274 height 18
click at [1112, 327] on link "https://stealth360.missinglettr.com" at bounding box center [1052, 321] width 118 height 13
copy link "https://stealth360.missinglettr.com"
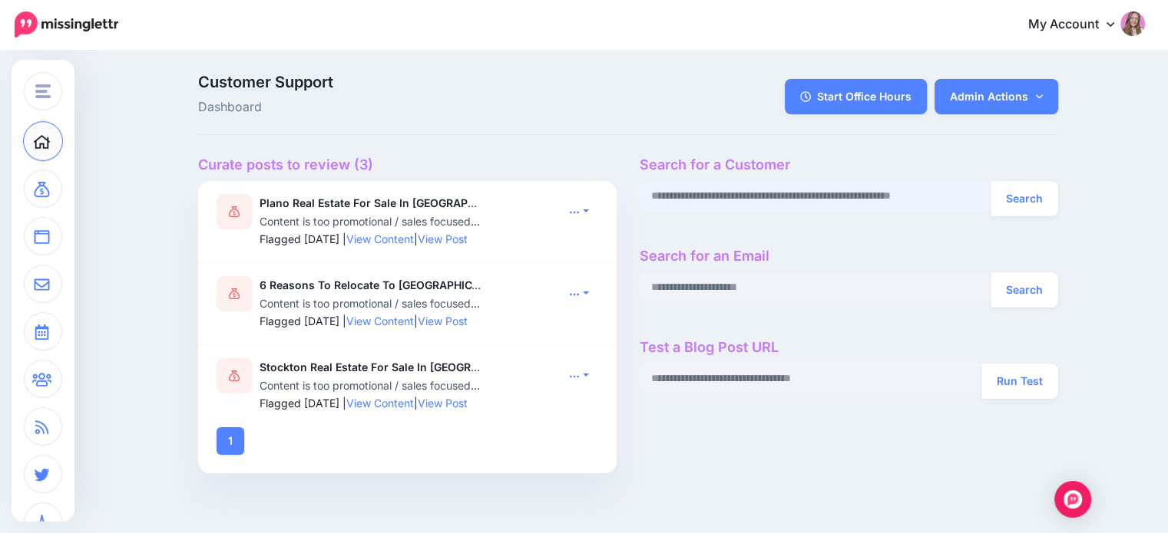
click at [709, 200] on input "text" at bounding box center [815, 196] width 352 height 30
paste input "**********"
type input "**********"
click at [990, 181] on button "Search" at bounding box center [1024, 198] width 68 height 35
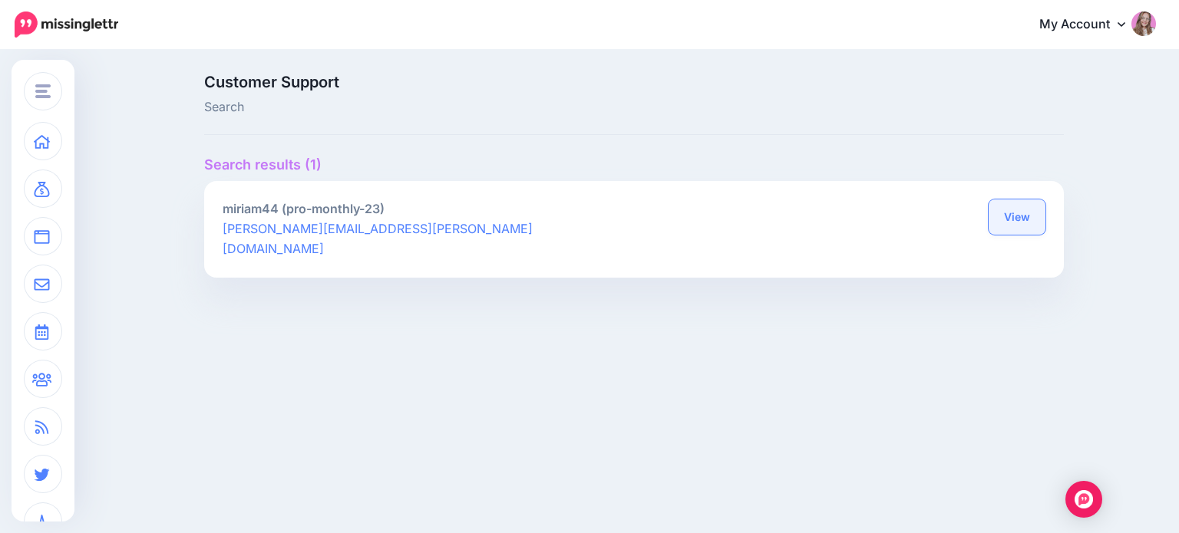
click at [1027, 227] on link "View" at bounding box center [1017, 217] width 57 height 35
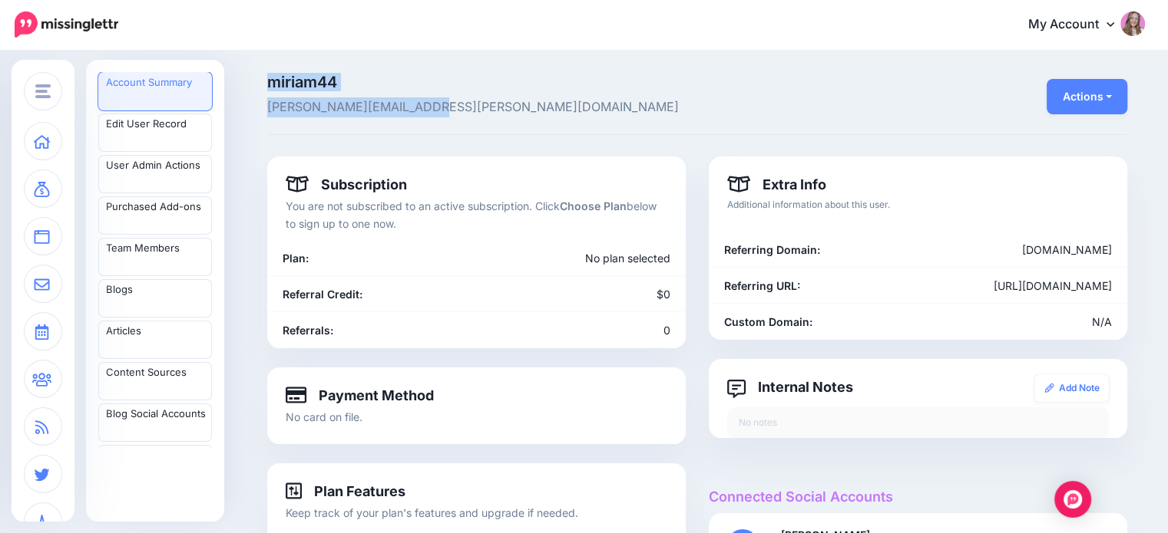
drag, startPoint x: 277, startPoint y: 78, endPoint x: 452, endPoint y: 118, distance: 179.5
click at [452, 118] on div "miriam44 Miriam@miriam-striepe.de Actions Open in Stripe Open Local Stripe Reco…" at bounding box center [697, 104] width 860 height 61
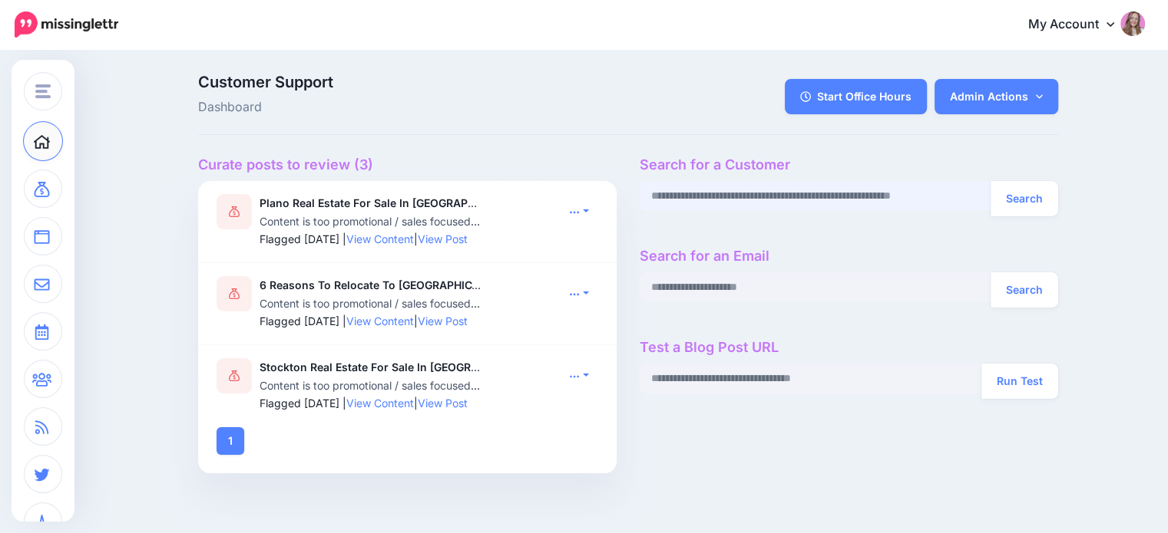
click at [682, 190] on input "text" at bounding box center [815, 196] width 352 height 30
paste input "**********"
type input "**********"
click at [990, 181] on button "Search" at bounding box center [1024, 198] width 68 height 35
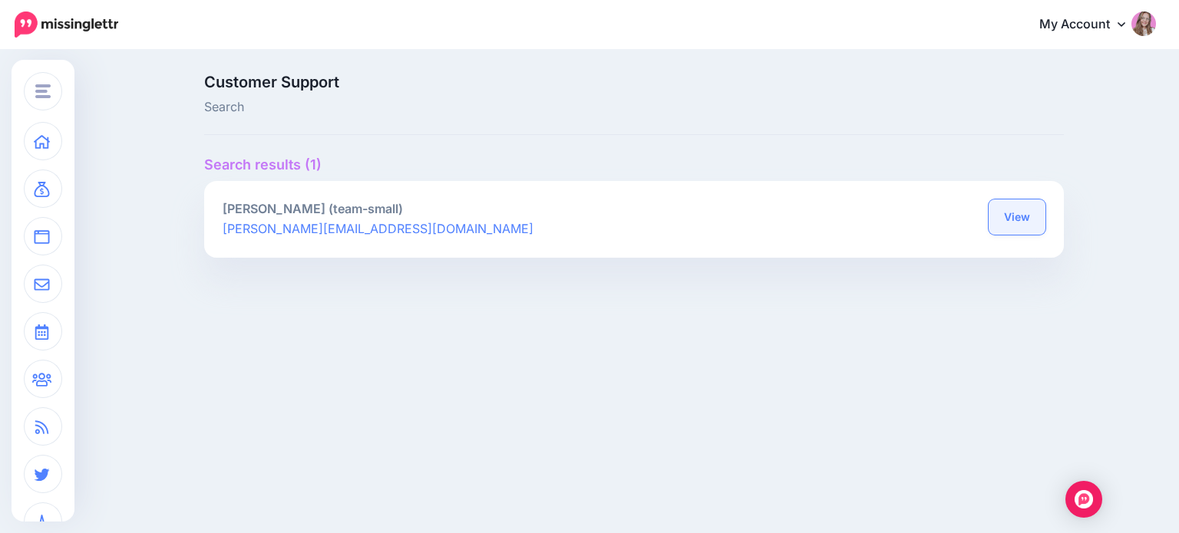
click at [1011, 214] on link "View" at bounding box center [1017, 217] width 57 height 35
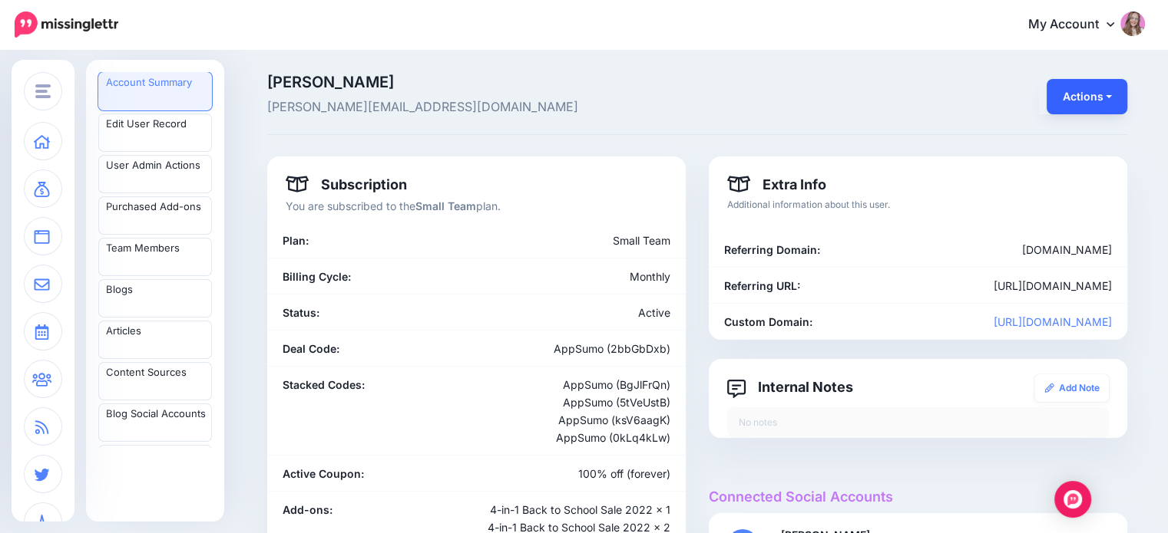
click at [1090, 104] on button "Actions" at bounding box center [1086, 96] width 81 height 35
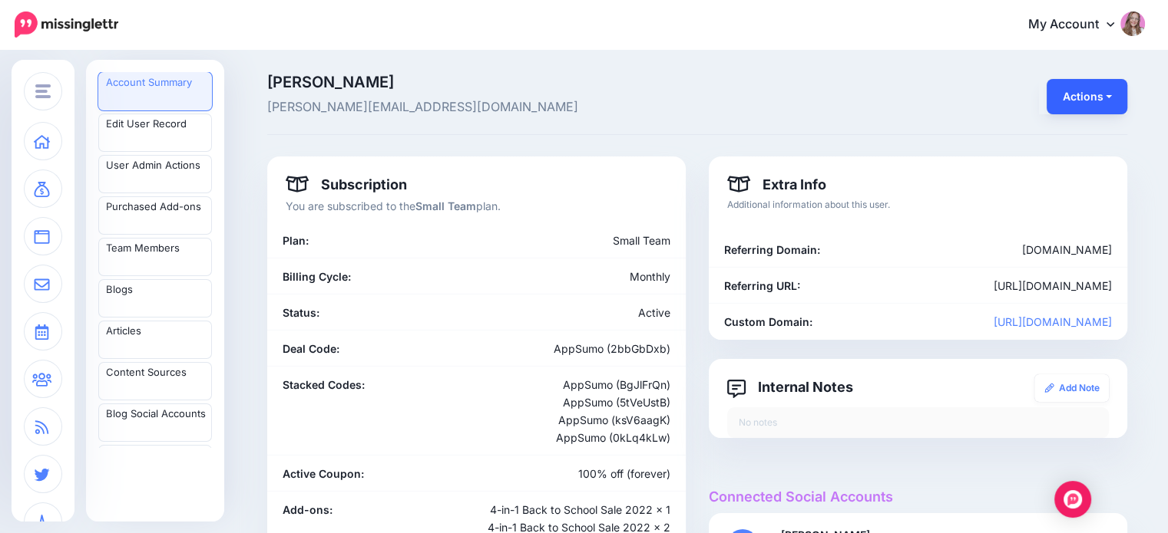
click at [1090, 81] on button "Actions" at bounding box center [1086, 96] width 81 height 35
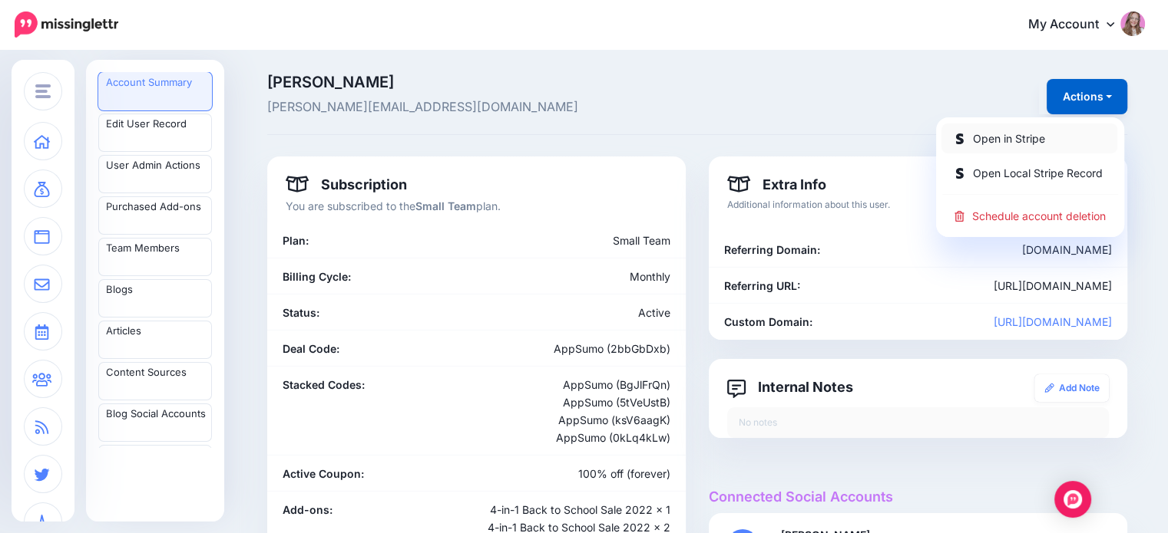
click at [1012, 140] on link "Open in Stripe" at bounding box center [1029, 139] width 176 height 30
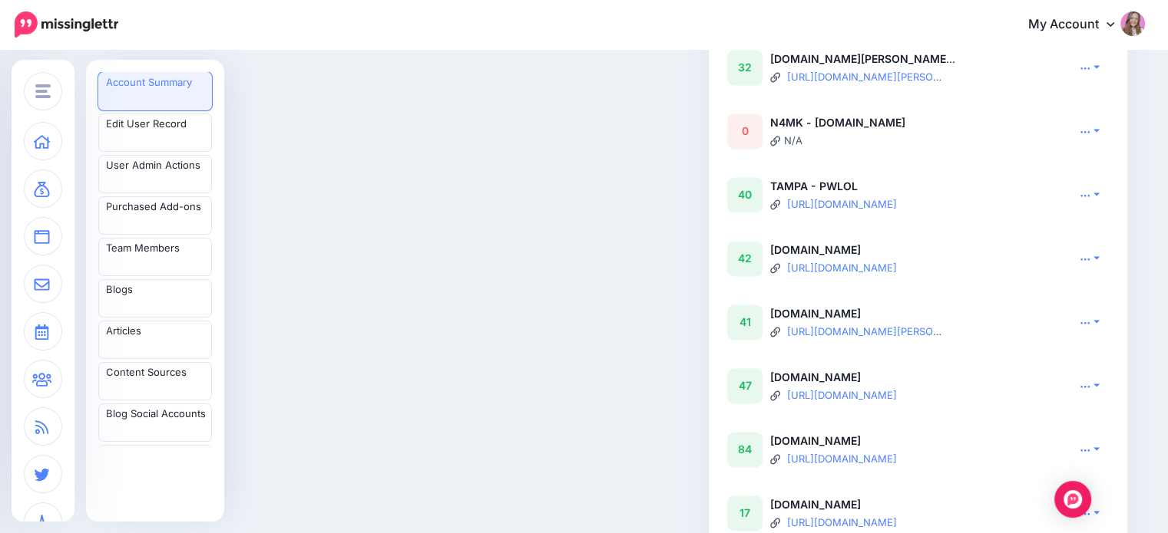
scroll to position [2131, 0]
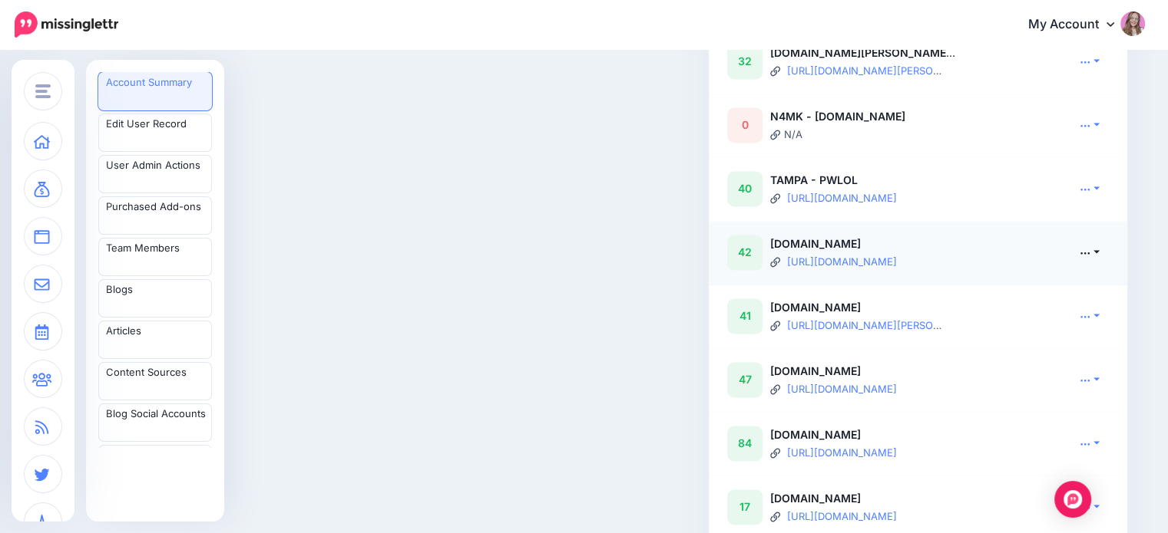
click at [1090, 258] on icon at bounding box center [1084, 252] width 11 height 11
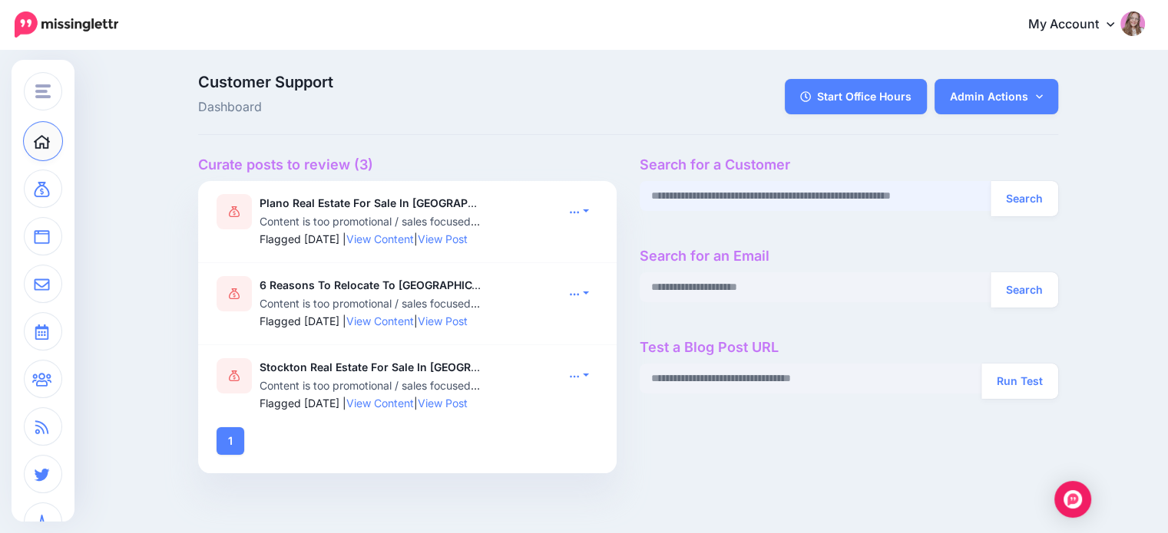
click at [701, 199] on input "text" at bounding box center [815, 196] width 352 height 30
paste input "**********"
type input "**********"
click at [990, 181] on button "Search" at bounding box center [1024, 198] width 68 height 35
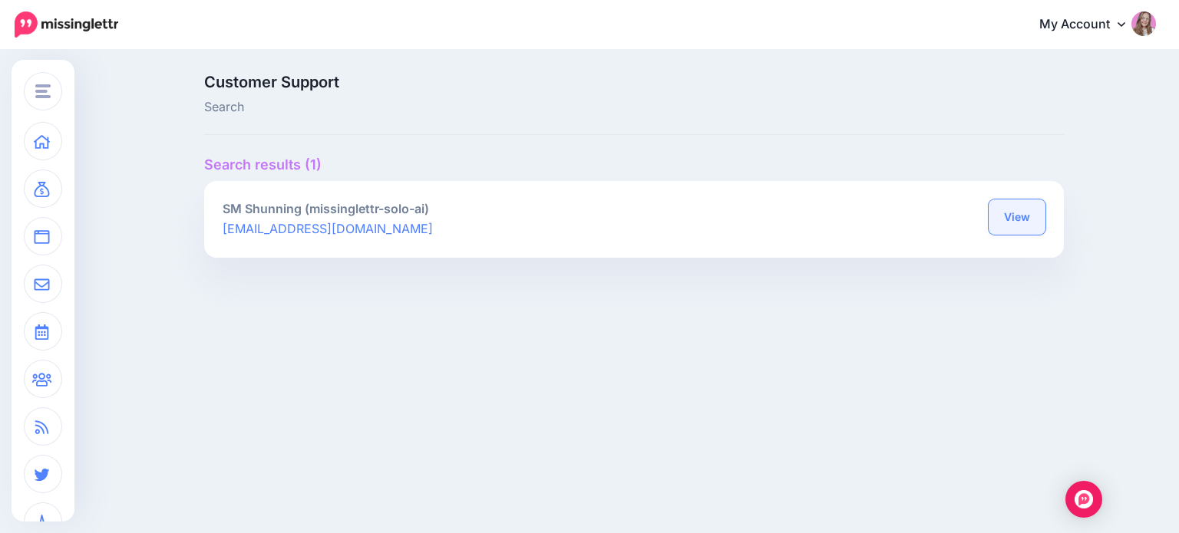
click at [996, 223] on link "View" at bounding box center [1017, 217] width 57 height 35
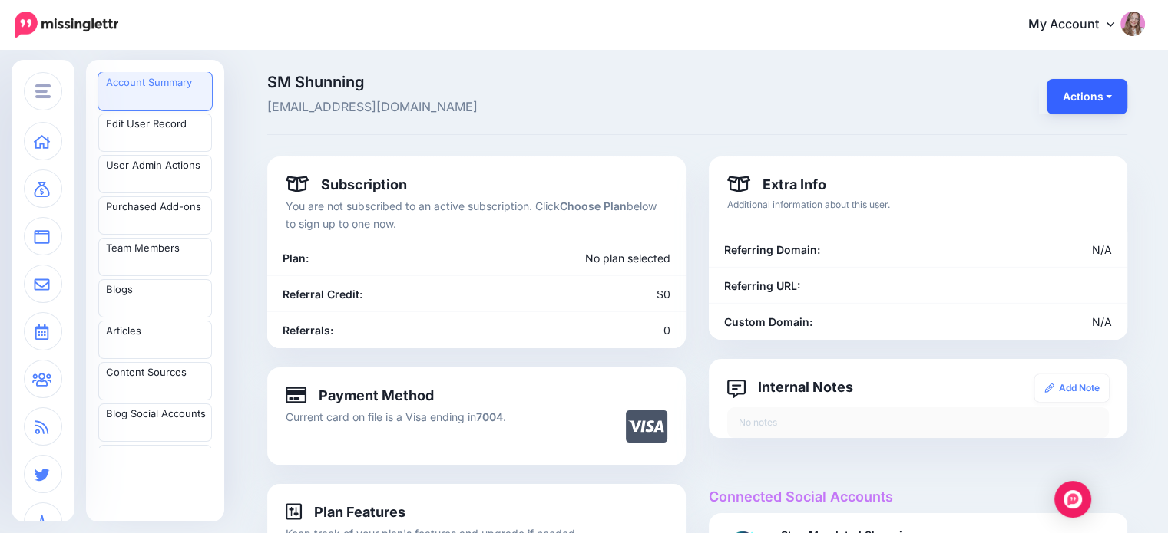
click at [1124, 94] on button "Actions" at bounding box center [1086, 96] width 81 height 35
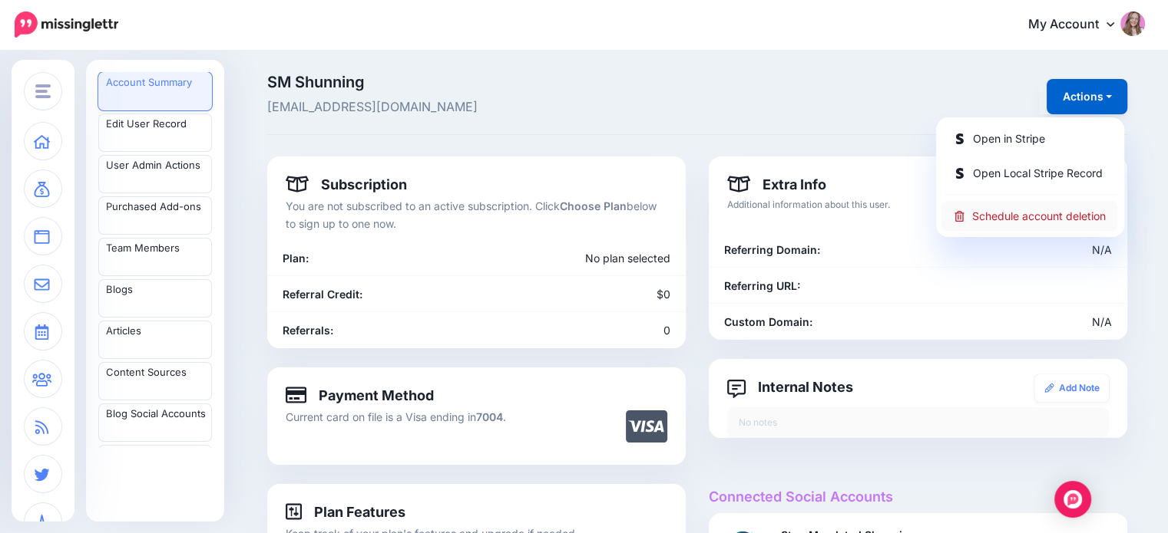
click at [1047, 216] on link "Schedule account deletion" at bounding box center [1029, 216] width 176 height 30
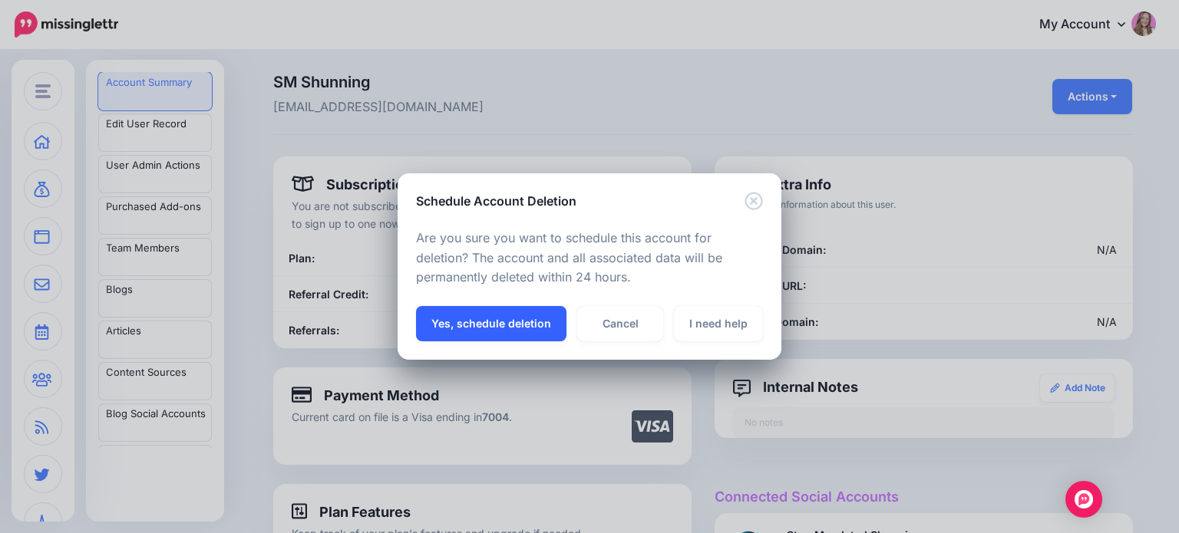
click at [515, 328] on button "Yes, schedule deletion" at bounding box center [491, 323] width 150 height 35
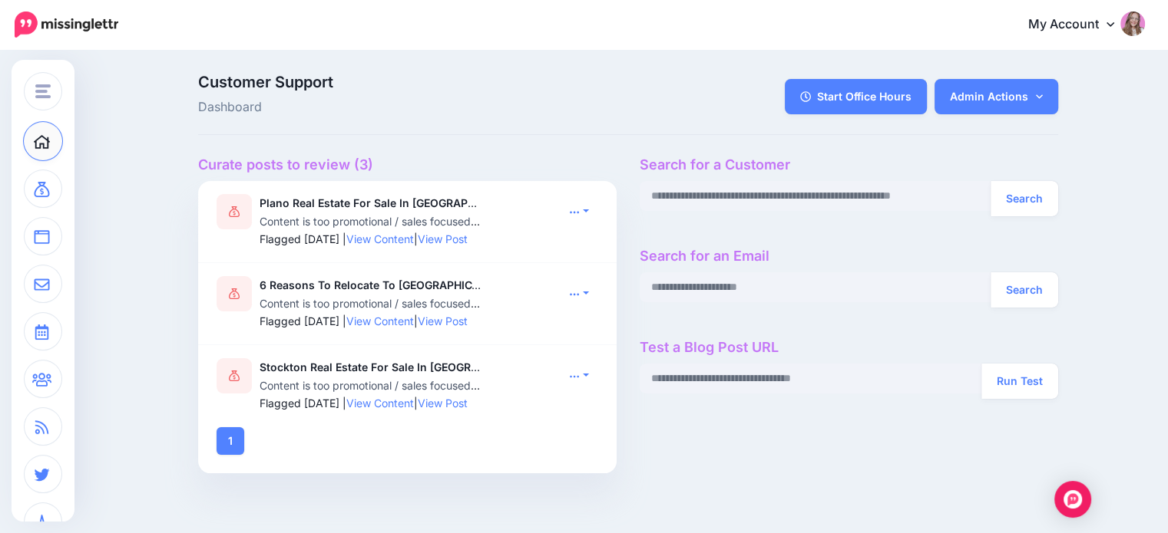
click at [720, 211] on div "Search" at bounding box center [848, 198] width 418 height 35
click at [712, 199] on input "text" at bounding box center [815, 196] width 352 height 30
paste input "**********"
type input "**********"
click at [990, 181] on button "Search" at bounding box center [1024, 198] width 68 height 35
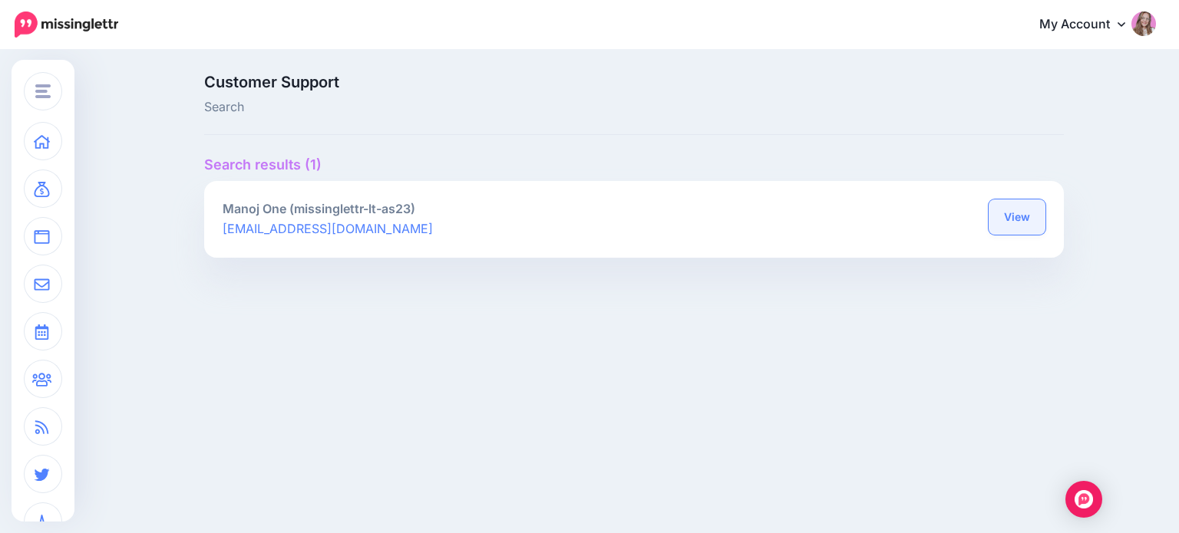
click at [1026, 209] on link "View" at bounding box center [1017, 217] width 57 height 35
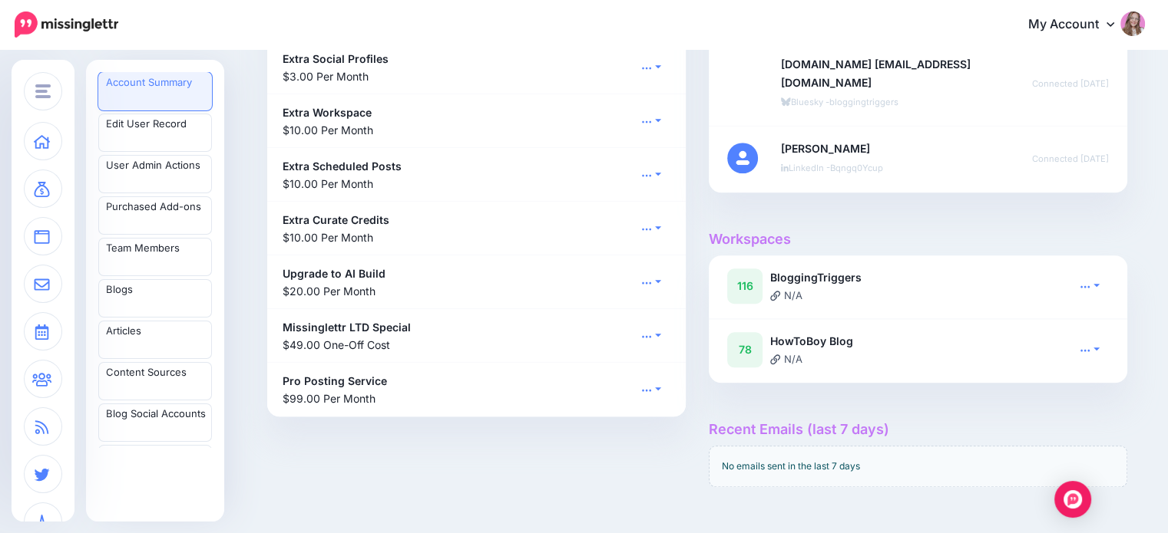
scroll to position [1250, 0]
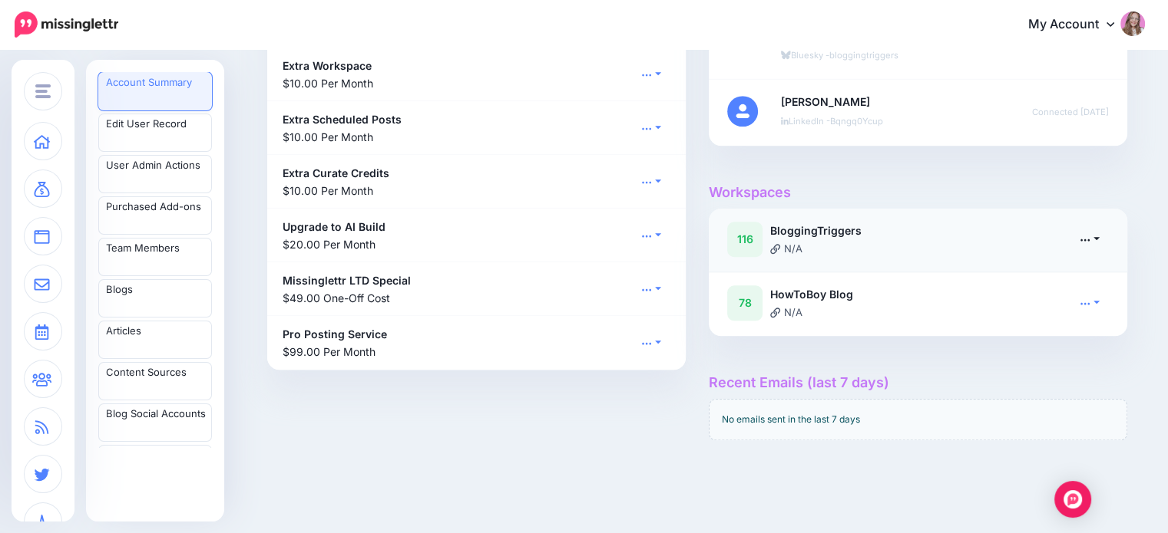
click at [1098, 239] on link at bounding box center [1089, 239] width 38 height 22
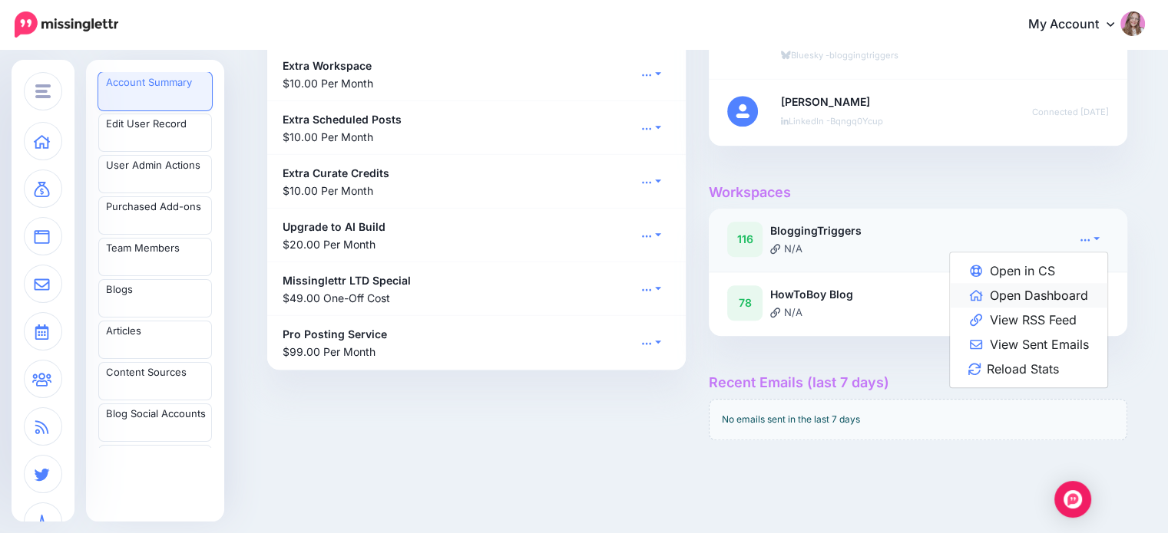
click at [1075, 294] on link "Open Dashboard" at bounding box center [1028, 295] width 157 height 25
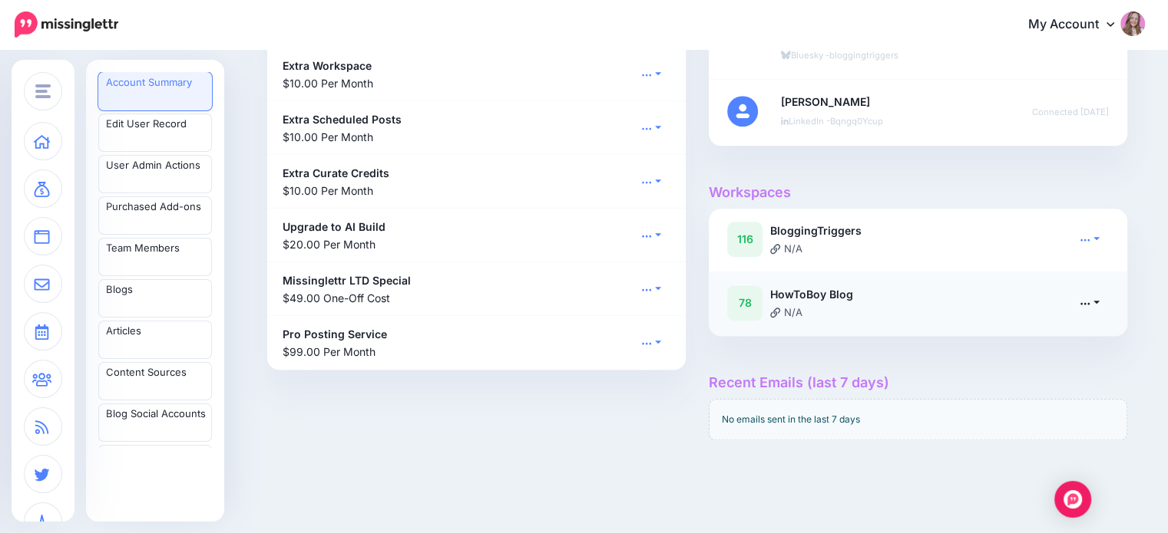
click at [1087, 302] on icon at bounding box center [1085, 303] width 9 height 2
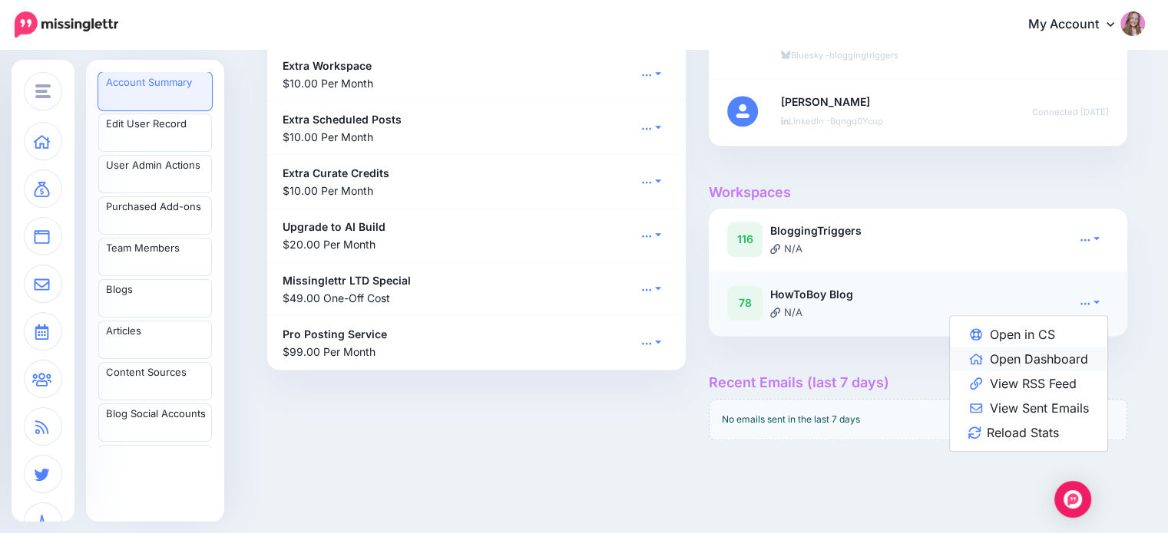
click at [1042, 355] on link "Open Dashboard" at bounding box center [1028, 359] width 157 height 25
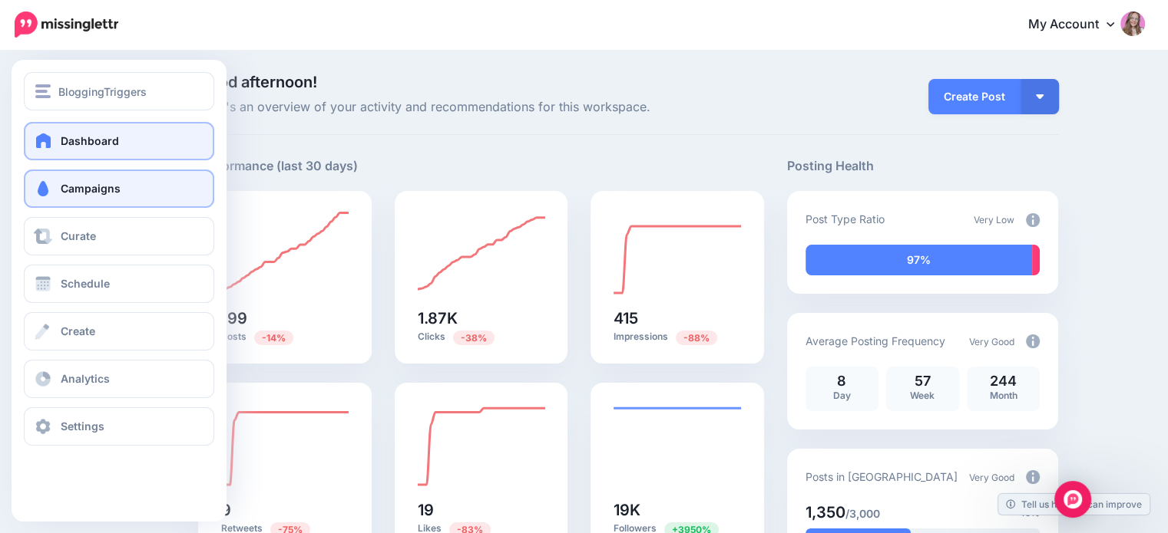
click at [40, 196] on span at bounding box center [43, 188] width 20 height 15
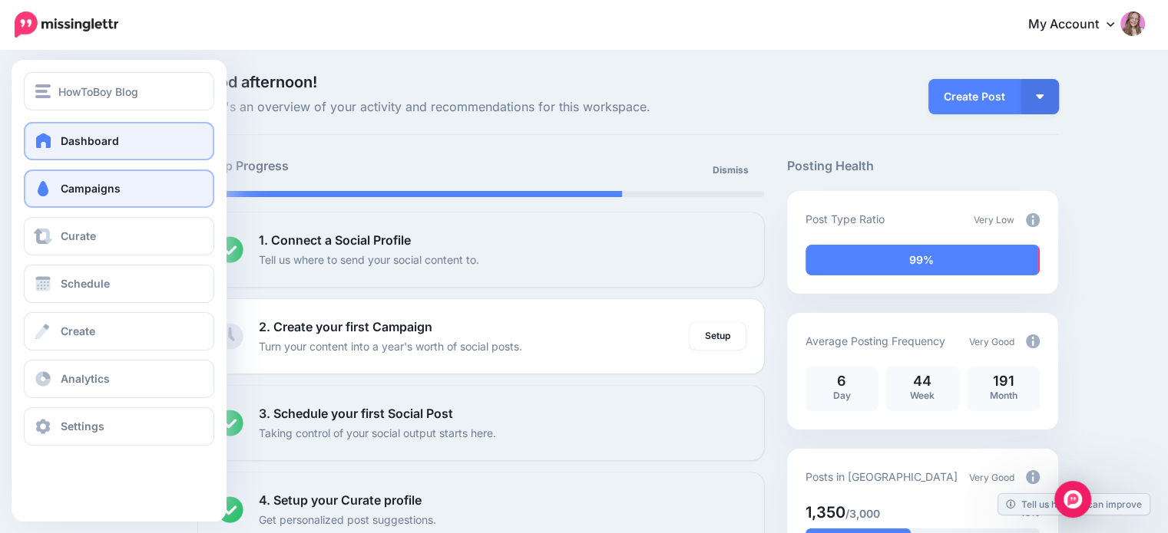
click at [55, 189] on link "Campaigns" at bounding box center [119, 189] width 190 height 38
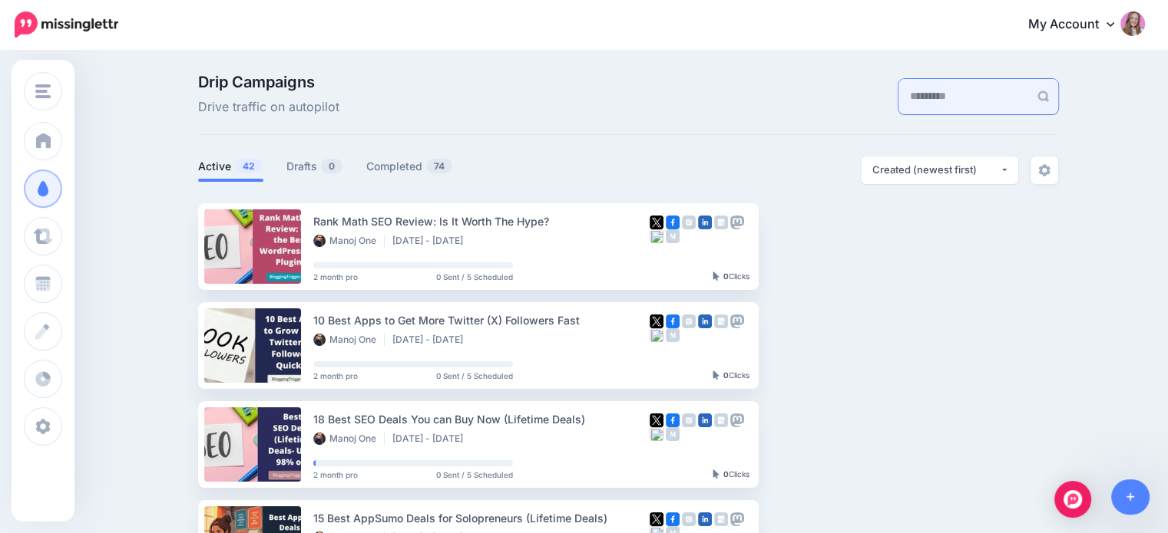
click at [926, 91] on input "text" at bounding box center [963, 96] width 130 height 35
type input "**********"
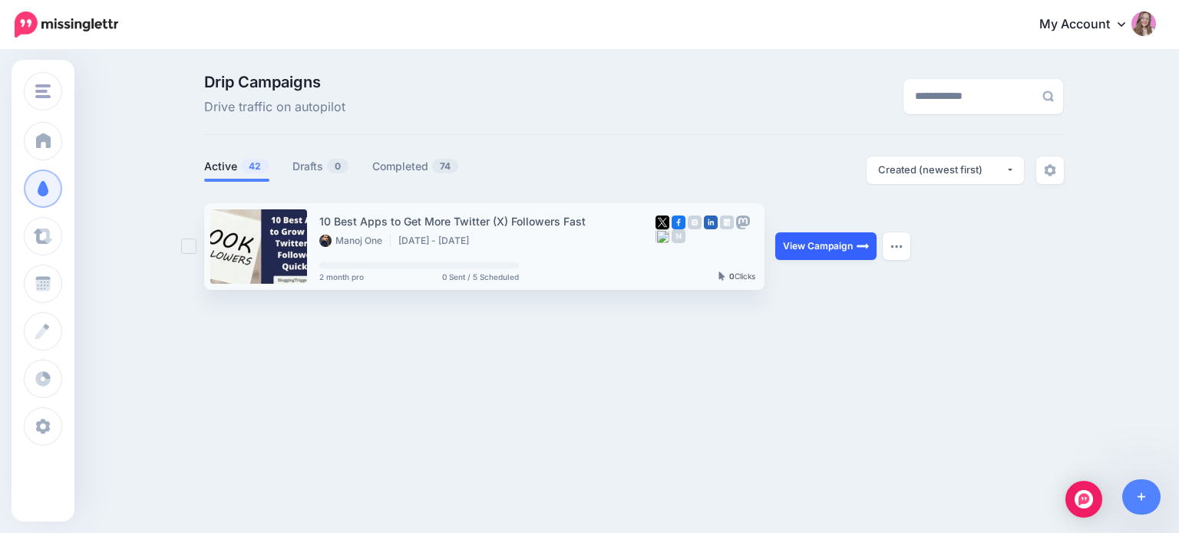
click at [792, 249] on link "View Campaign" at bounding box center [825, 247] width 101 height 28
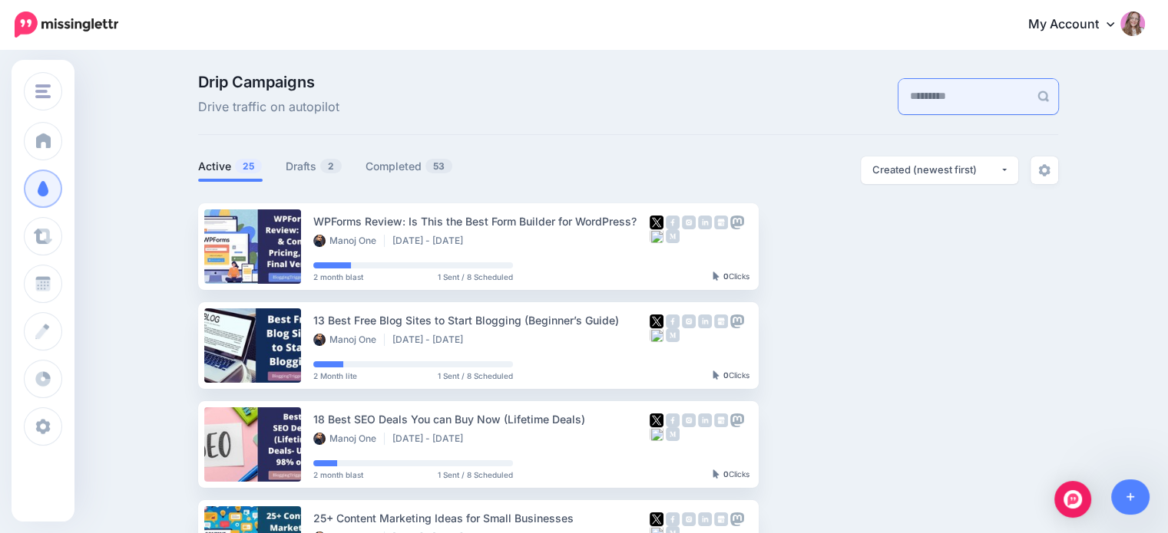
click at [924, 103] on input "text" at bounding box center [963, 96] width 130 height 35
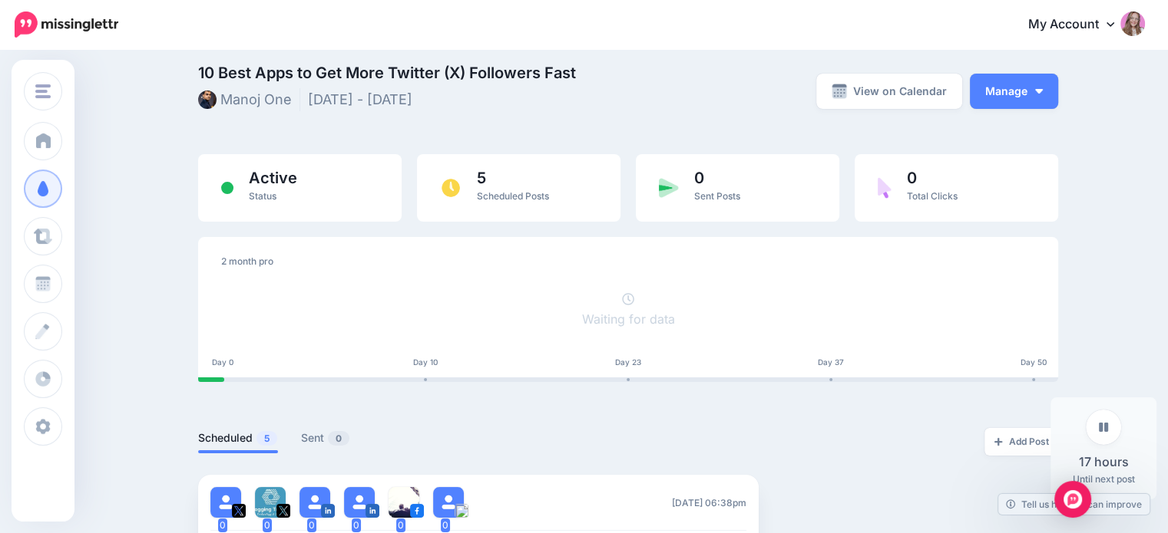
scroll to position [11, 0]
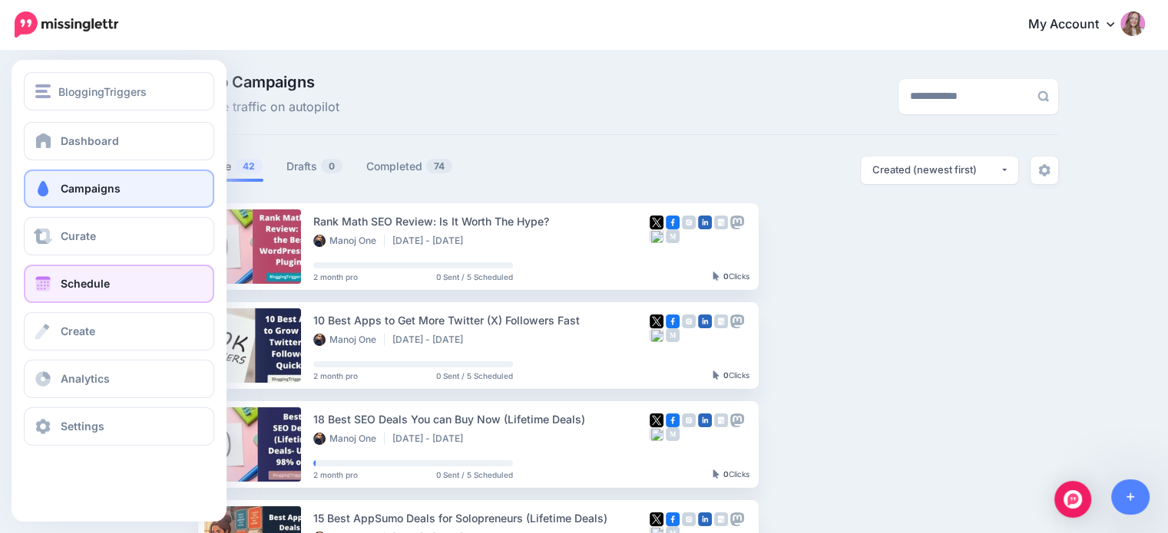
click at [57, 291] on link "Schedule" at bounding box center [119, 284] width 190 height 38
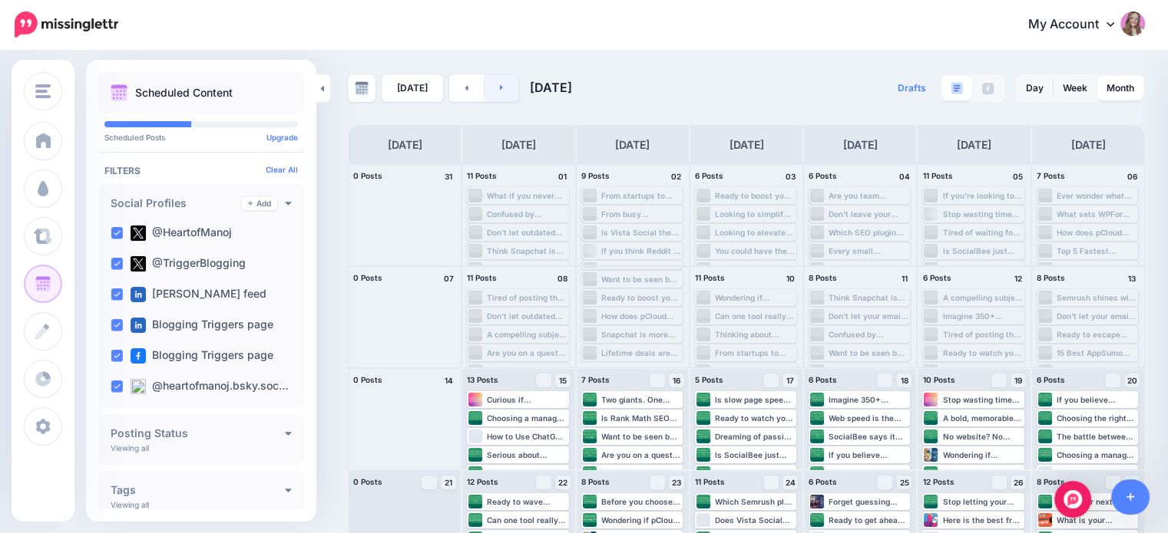
click at [507, 81] on link at bounding box center [501, 88] width 35 height 28
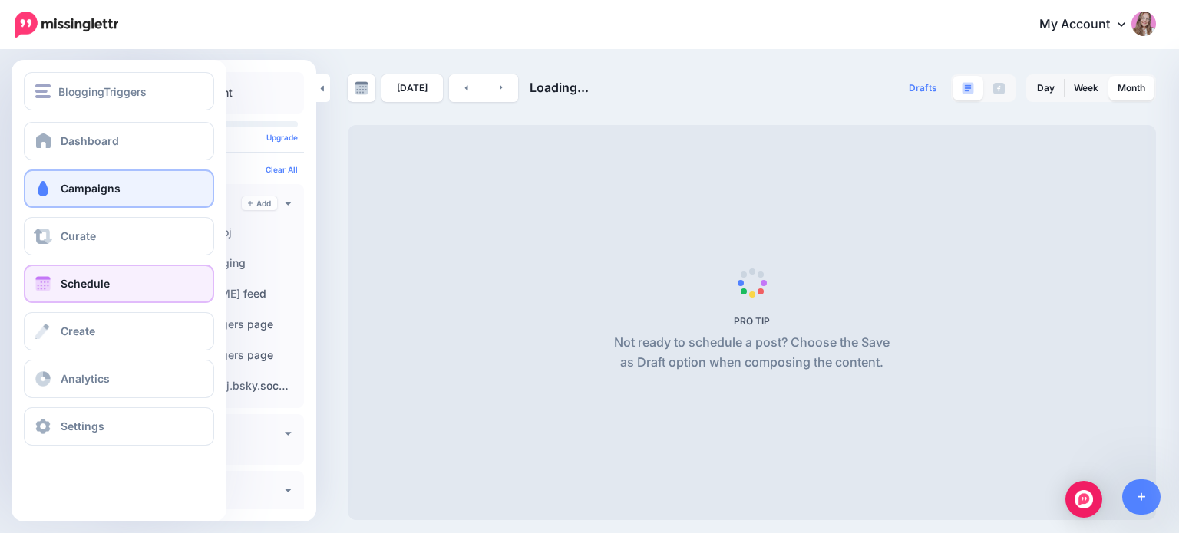
click at [48, 193] on span at bounding box center [43, 188] width 20 height 15
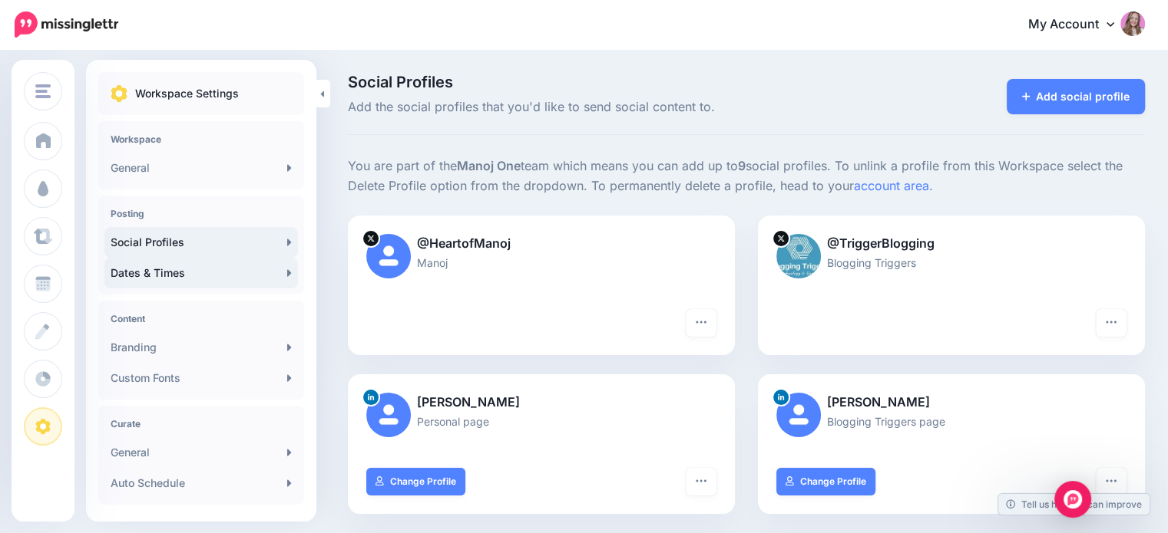
click at [185, 279] on link "Dates & Times" at bounding box center [200, 273] width 193 height 31
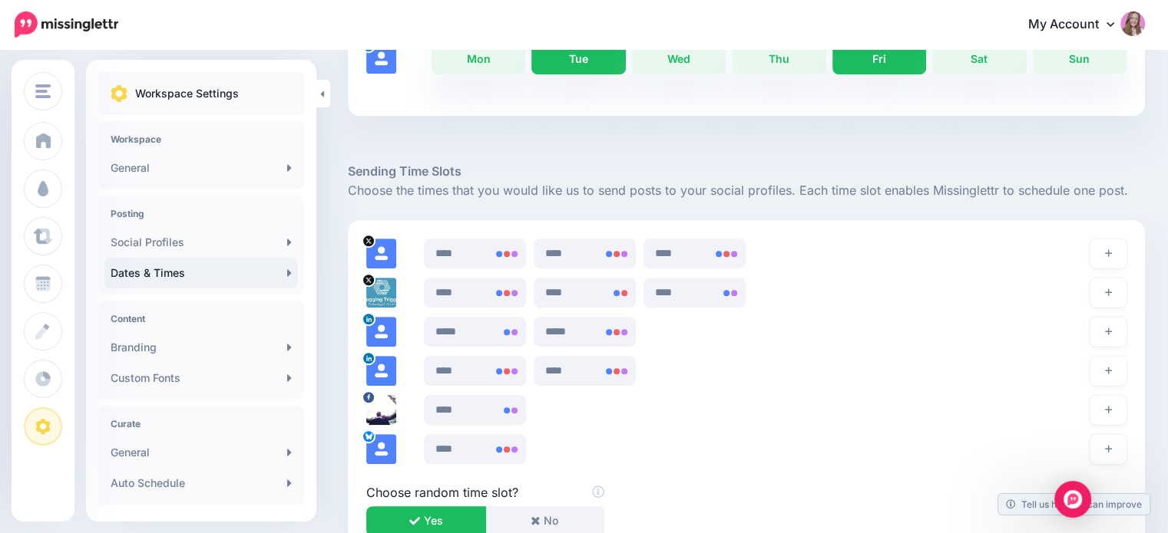
scroll to position [814, 0]
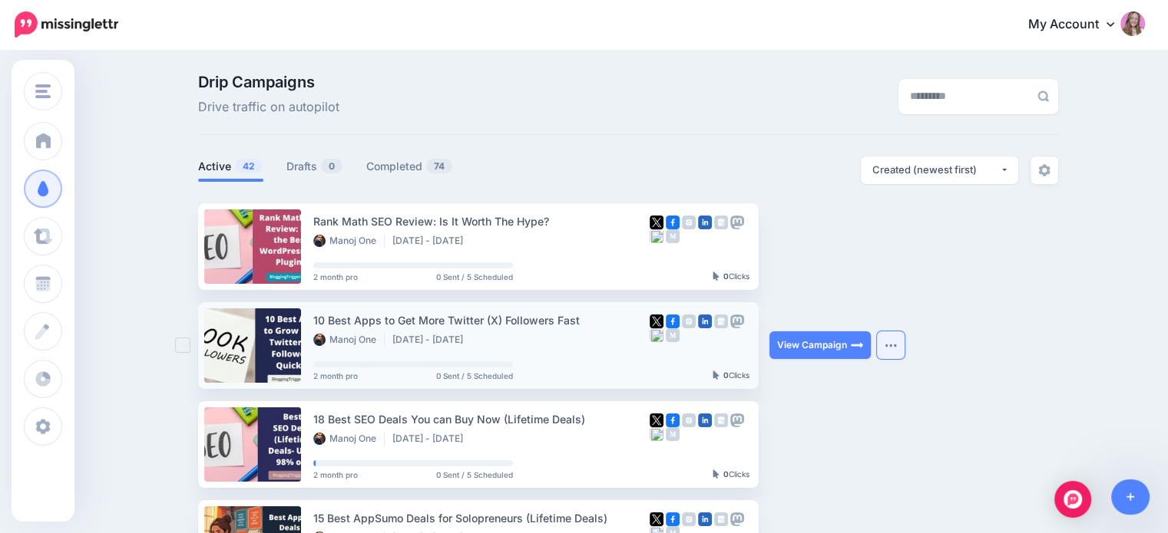
click at [897, 343] on img "button" at bounding box center [890, 345] width 12 height 5
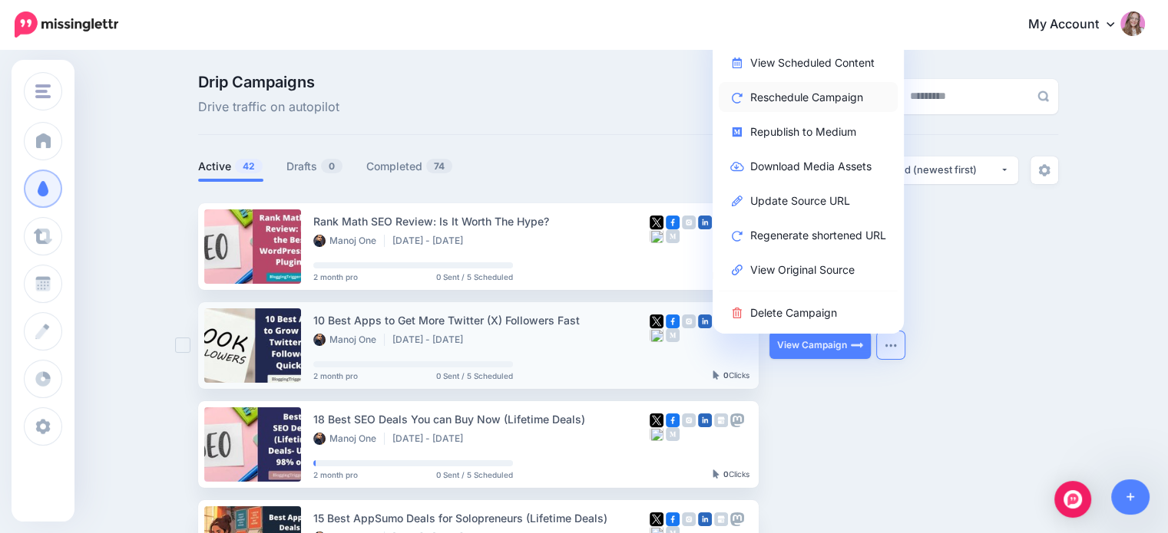
click at [791, 95] on link "Reschedule Campaign" at bounding box center [807, 97] width 179 height 30
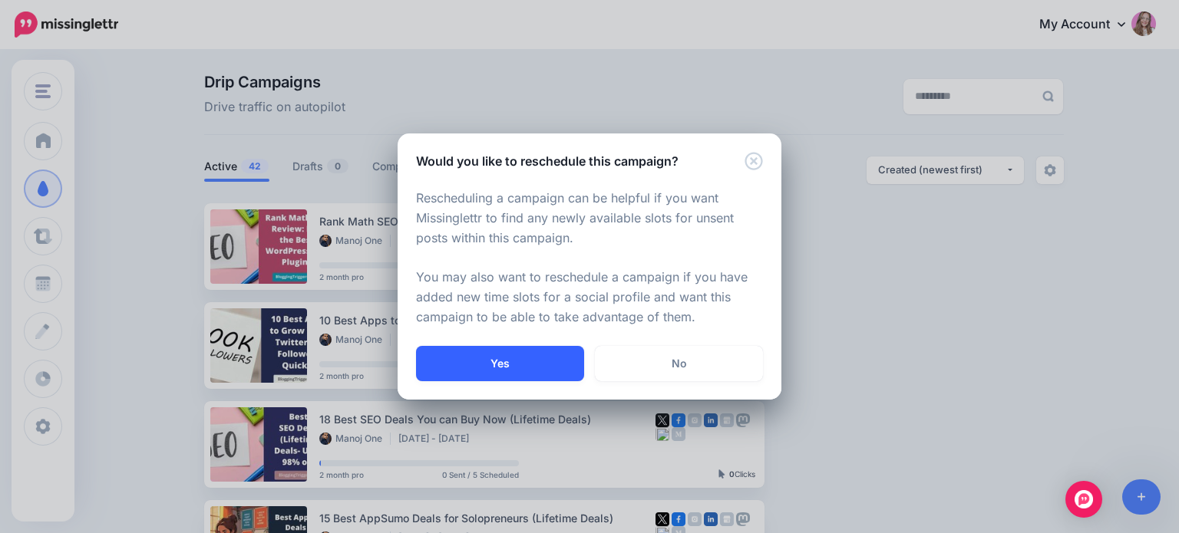
click at [494, 362] on button "Yes" at bounding box center [500, 363] width 168 height 35
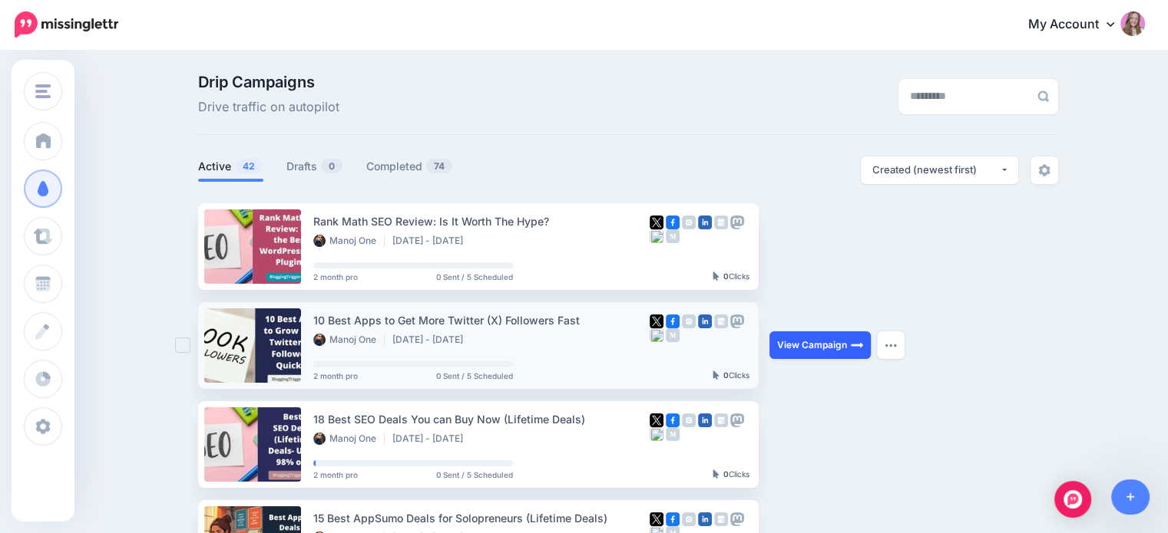
click at [814, 351] on link "View Campaign" at bounding box center [819, 346] width 101 height 28
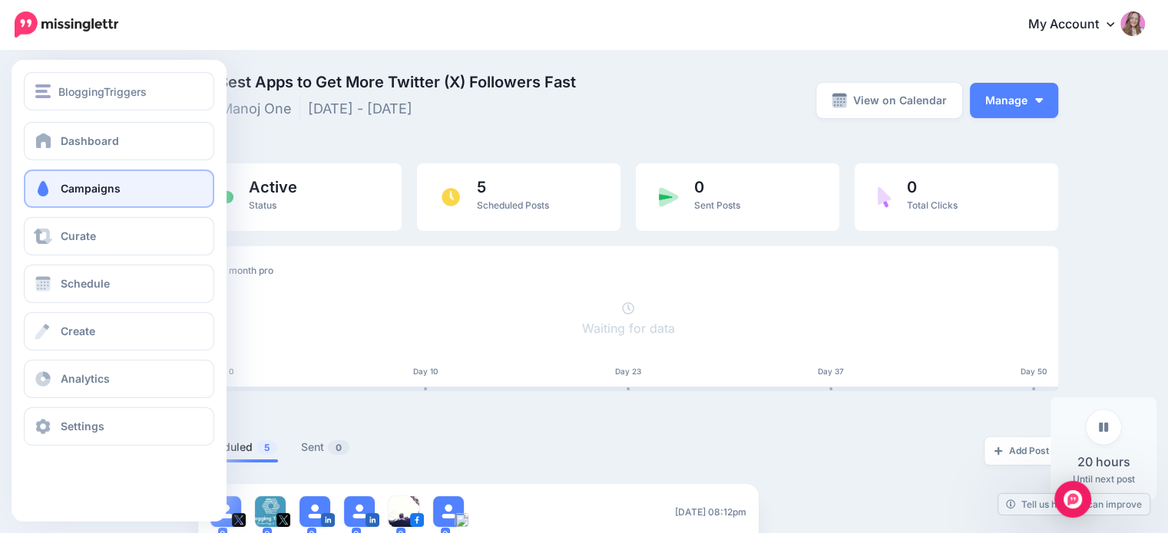
click at [118, 183] on span "Campaigns" at bounding box center [91, 188] width 60 height 13
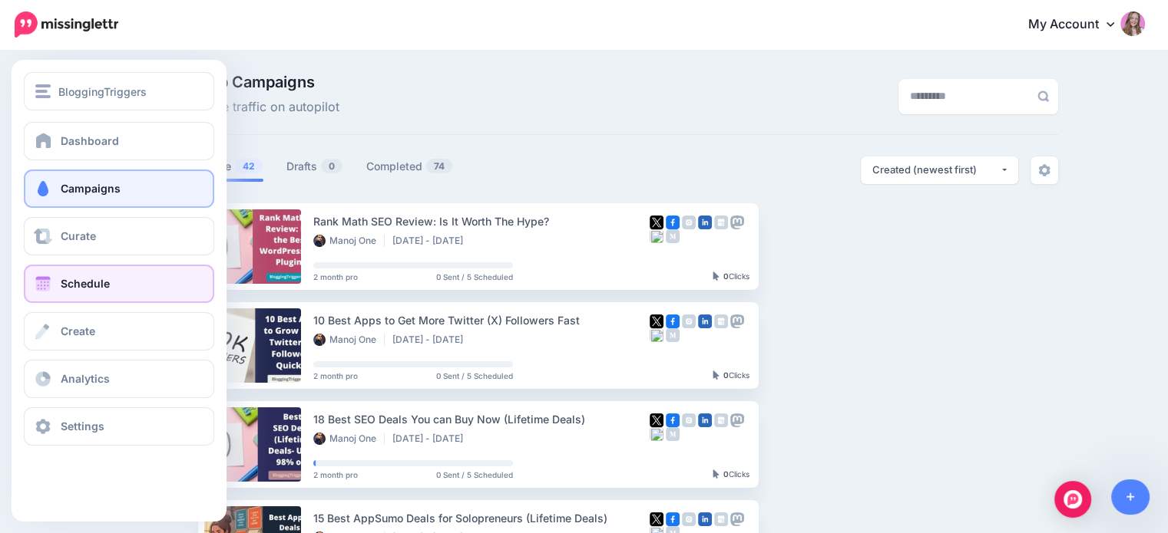
click at [104, 286] on span "Schedule" at bounding box center [85, 283] width 49 height 13
